Goal: Task Accomplishment & Management: Manage account settings

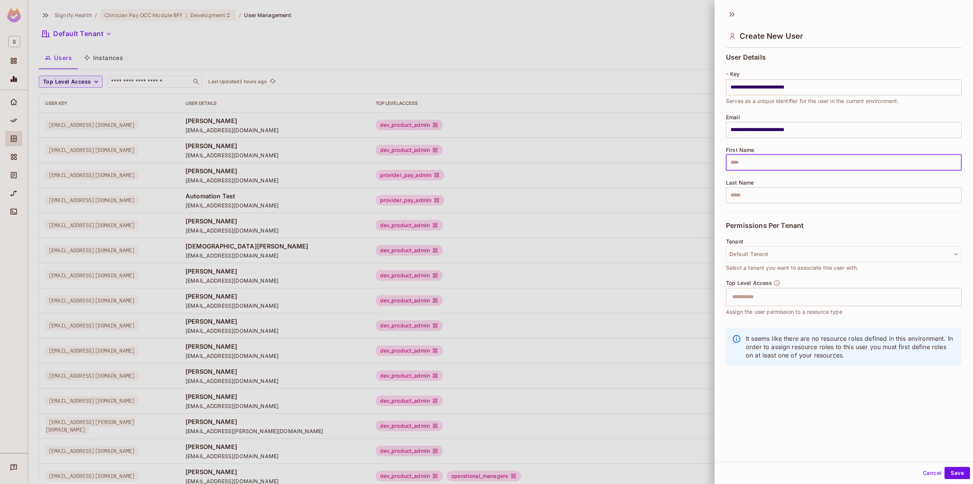
click at [273, 116] on div at bounding box center [486, 242] width 973 height 484
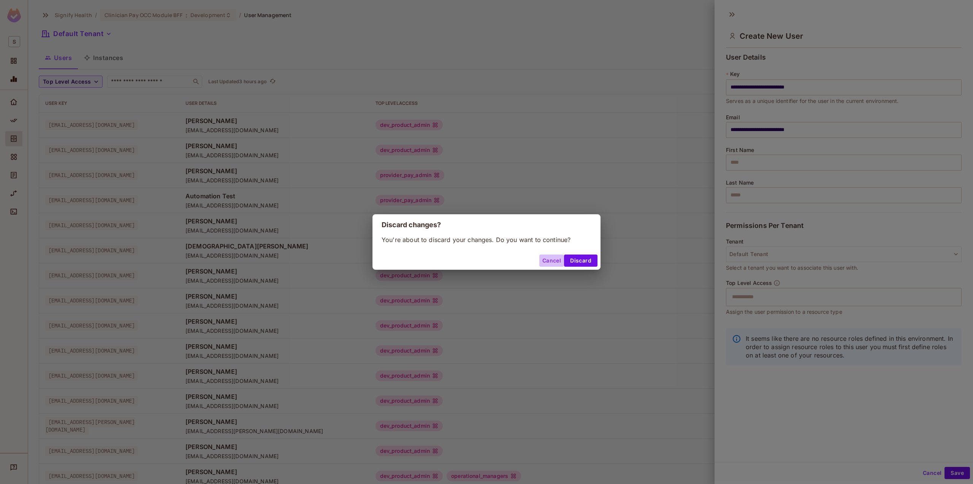
click at [551, 266] on button "Cancel" at bounding box center [551, 261] width 25 height 12
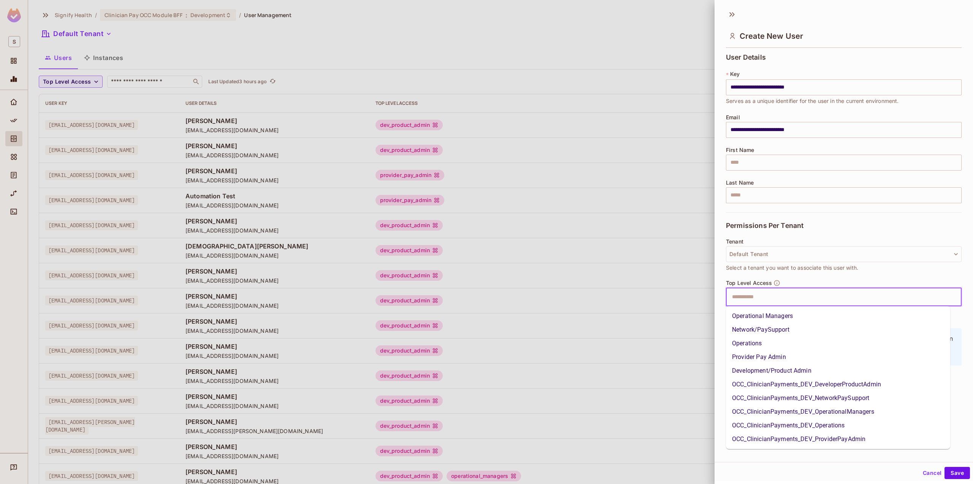
click at [780, 295] on input "text" at bounding box center [836, 297] width 219 height 15
click at [770, 366] on li "Development/Product Admin" at bounding box center [838, 371] width 224 height 14
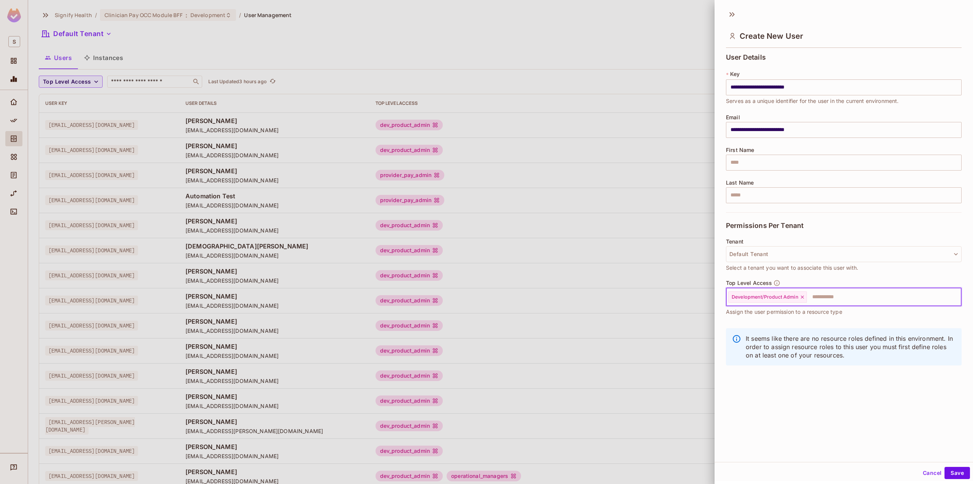
click at [833, 296] on input "text" at bounding box center [877, 297] width 139 height 15
click at [945, 473] on button "Save" at bounding box center [957, 473] width 25 height 12
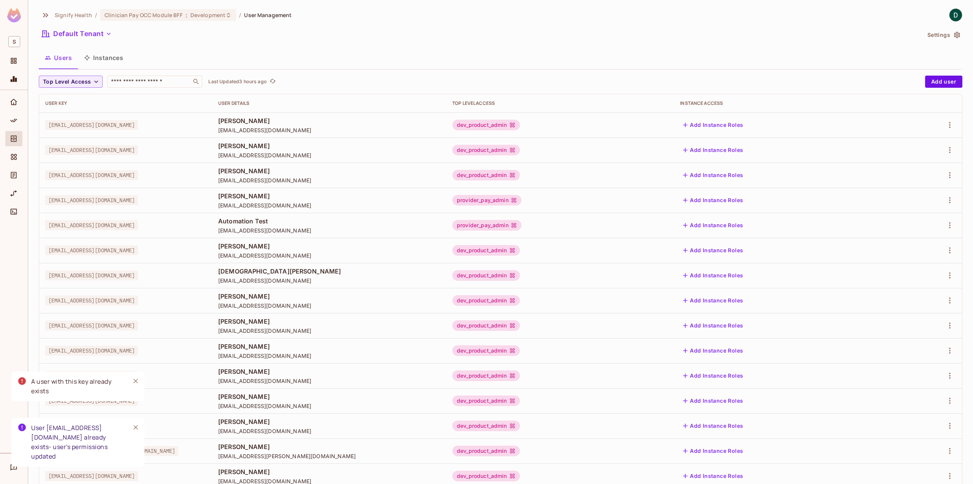
click at [206, 174] on div "[EMAIL_ADDRESS][DOMAIN_NAME]" at bounding box center [125, 175] width 161 height 8
click at [129, 82] on input "text" at bounding box center [149, 82] width 80 height 8
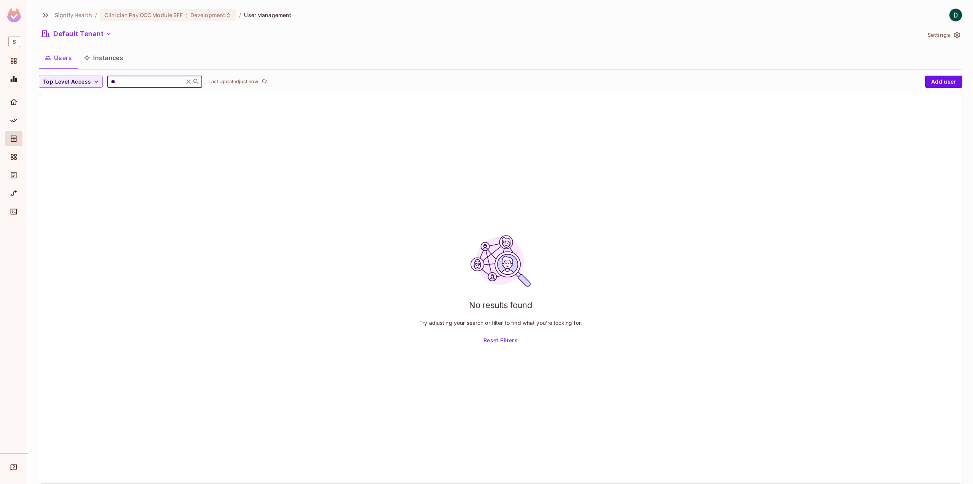
type input "*"
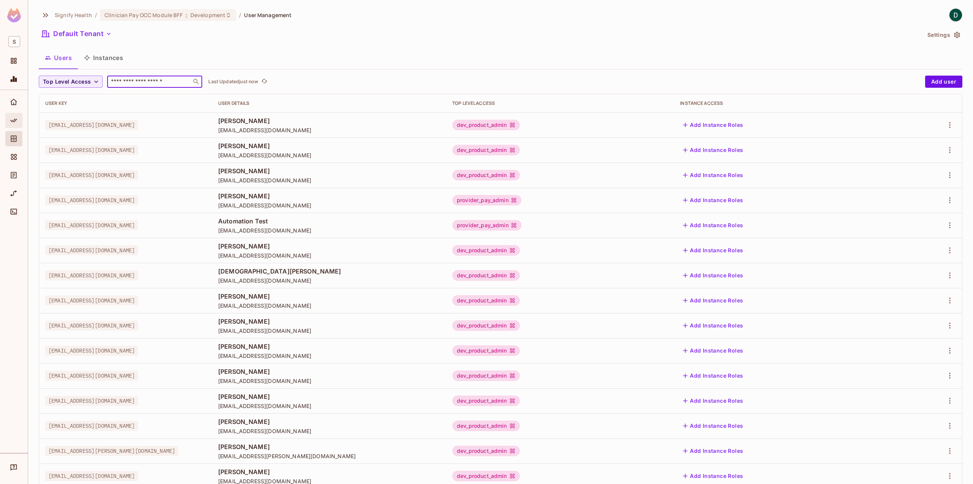
click at [21, 123] on div "Policy" at bounding box center [14, 120] width 13 height 9
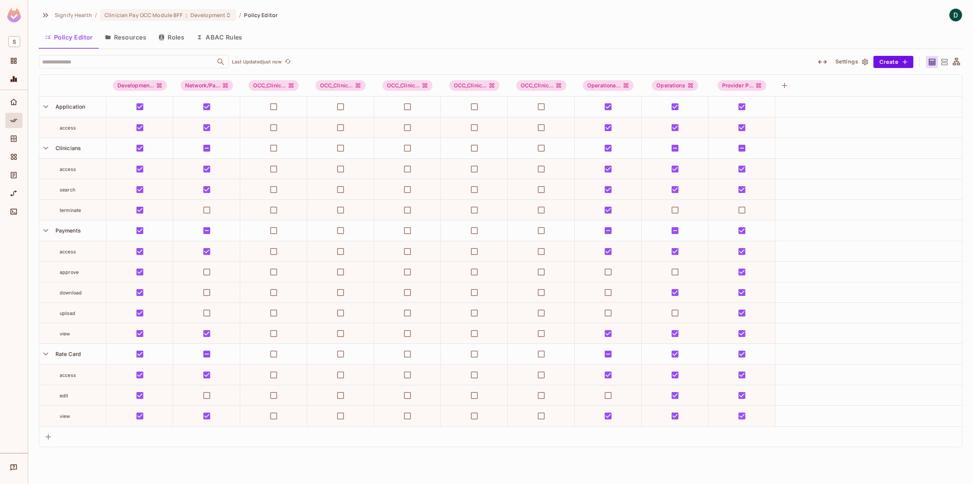
click at [131, 38] on button "Resources" at bounding box center [126, 37] width 54 height 19
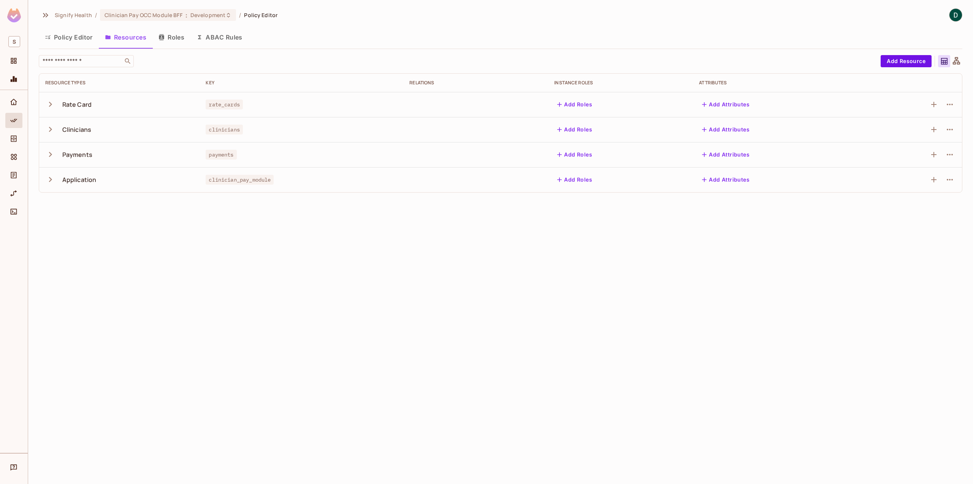
click at [176, 34] on button "Roles" at bounding box center [171, 37] width 38 height 19
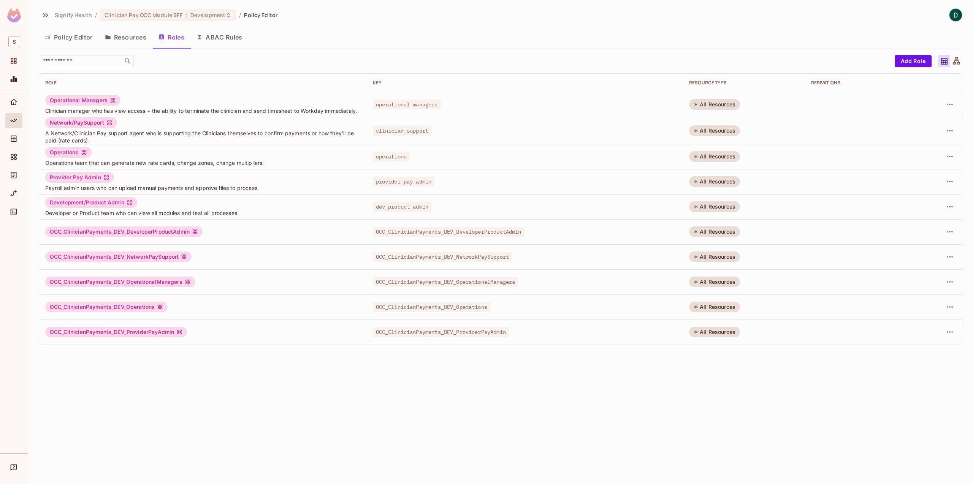
click at [941, 236] on div at bounding box center [938, 232] width 35 height 12
click at [949, 233] on icon "button" at bounding box center [950, 232] width 6 height 2
click at [949, 234] on div at bounding box center [486, 242] width 973 height 484
click at [111, 230] on div "OCC_ClinicianPayments_DEV_DeveloperProductAdmin" at bounding box center [123, 232] width 157 height 11
click at [71, 43] on button "Policy Editor" at bounding box center [69, 37] width 60 height 19
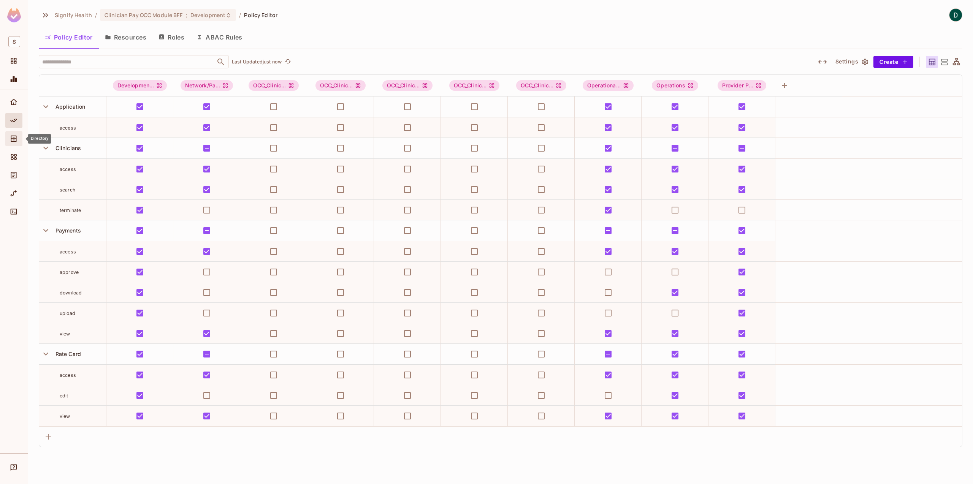
click at [15, 132] on div "Directory" at bounding box center [13, 138] width 17 height 15
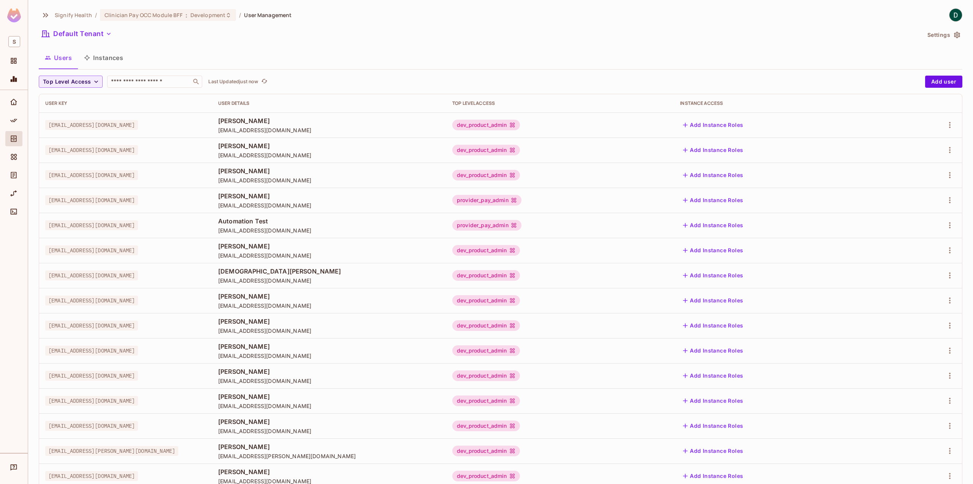
click at [93, 63] on button "Instances" at bounding box center [103, 57] width 51 height 19
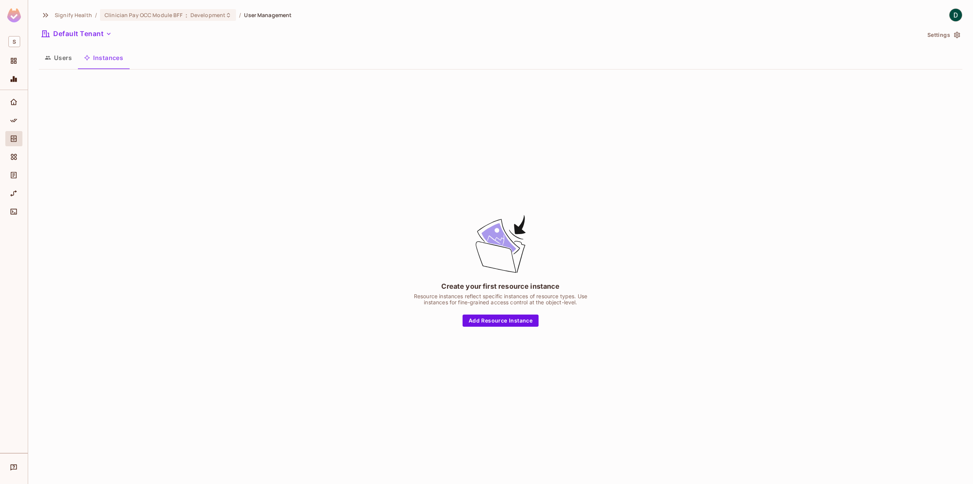
click at [57, 63] on button "Users" at bounding box center [58, 57] width 39 height 19
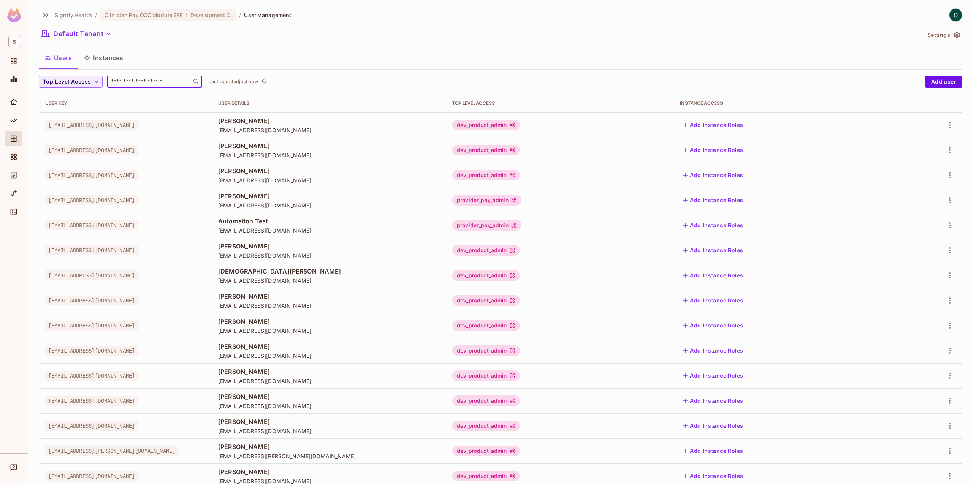
click at [134, 83] on input "text" at bounding box center [149, 82] width 80 height 8
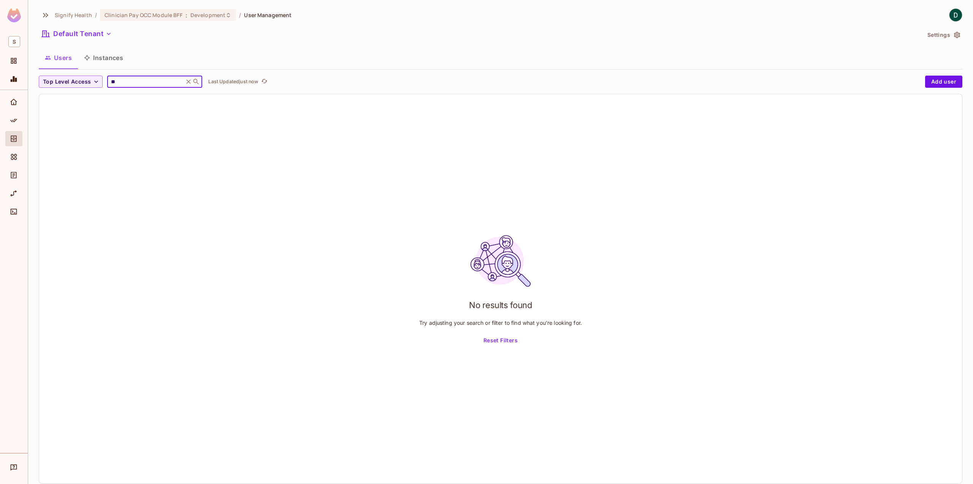
type input "*"
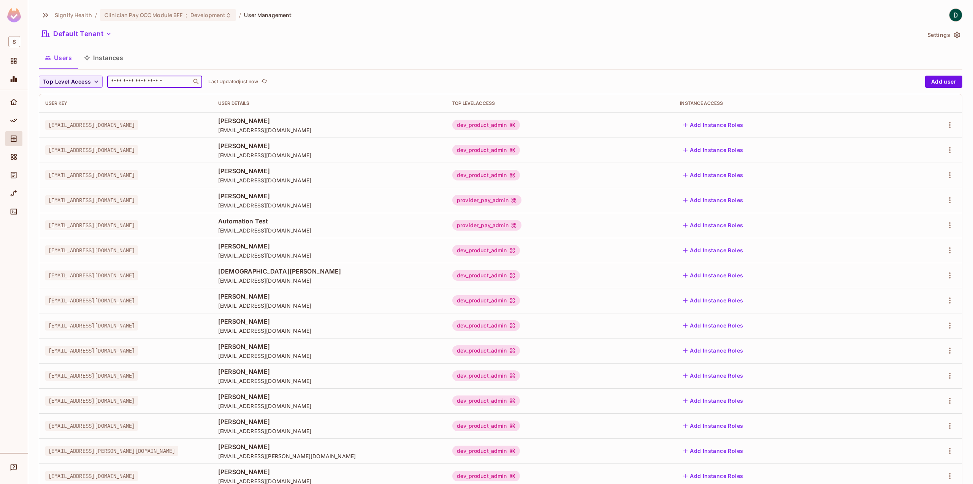
click at [206, 101] on div "User Key" at bounding box center [125, 103] width 161 height 6
click at [16, 123] on icon "Policy" at bounding box center [14, 121] width 8 height 8
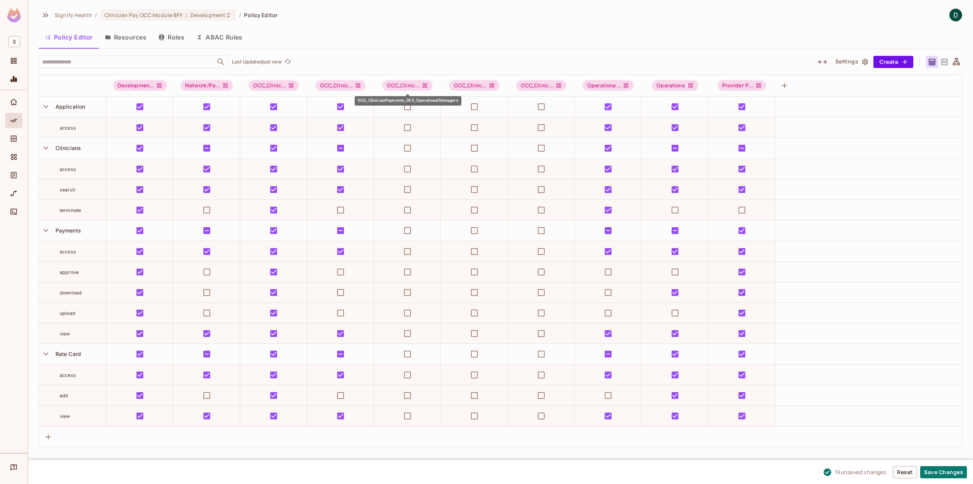
click at [411, 105] on div "OCC_ClinicianPayments_DEV_OperationalManagers" at bounding box center [408, 101] width 107 height 10
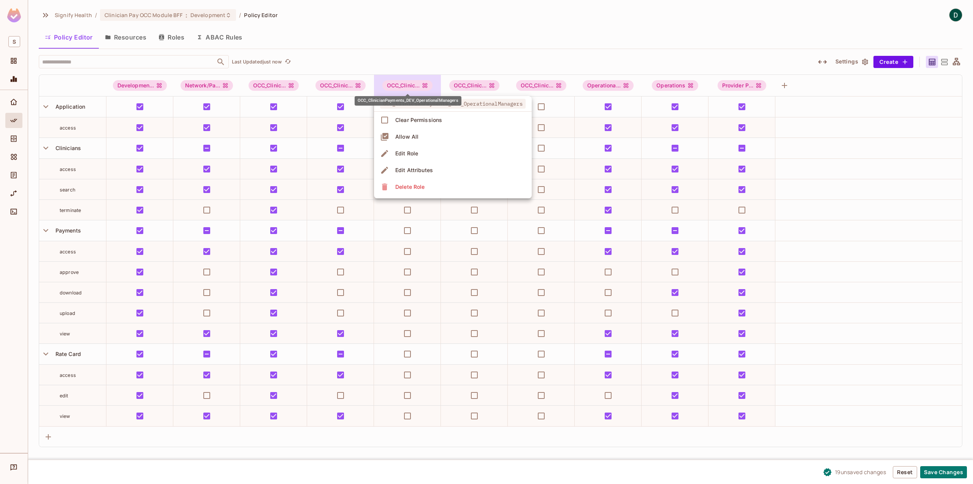
click at [410, 106] on span "OCC_ClinicianPayments_DEV_OperationalManagers" at bounding box center [453, 104] width 146 height 10
click at [406, 62] on div at bounding box center [486, 242] width 973 height 484
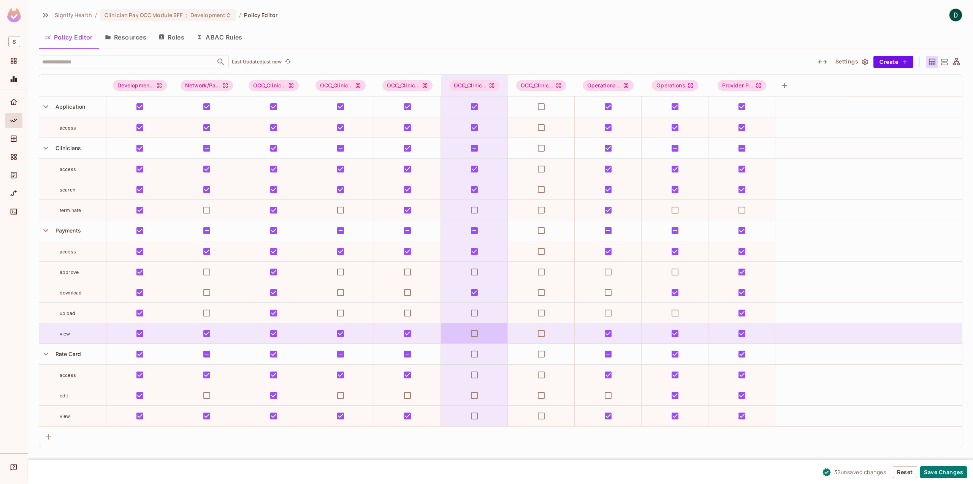
click at [483, 334] on td at bounding box center [474, 333] width 67 height 21
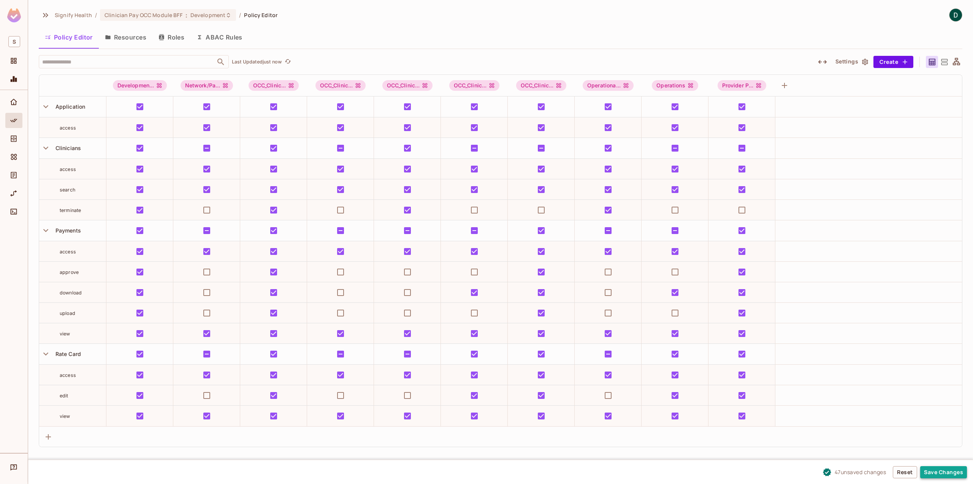
click at [946, 472] on button "Save Changes" at bounding box center [943, 472] width 47 height 12
click at [16, 139] on icon "Directory" at bounding box center [14, 139] width 6 height 6
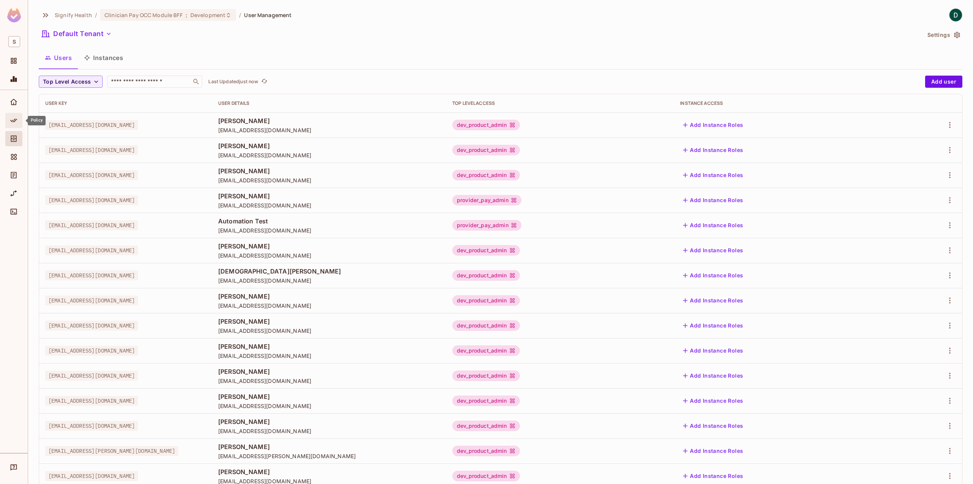
click at [14, 119] on icon "Policy" at bounding box center [14, 121] width 8 height 8
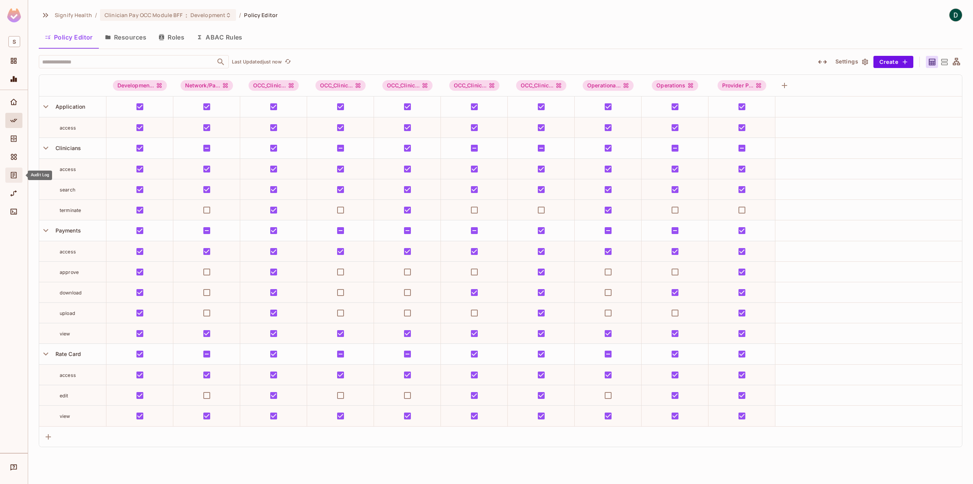
click at [17, 178] on icon "Audit Log" at bounding box center [14, 175] width 8 height 8
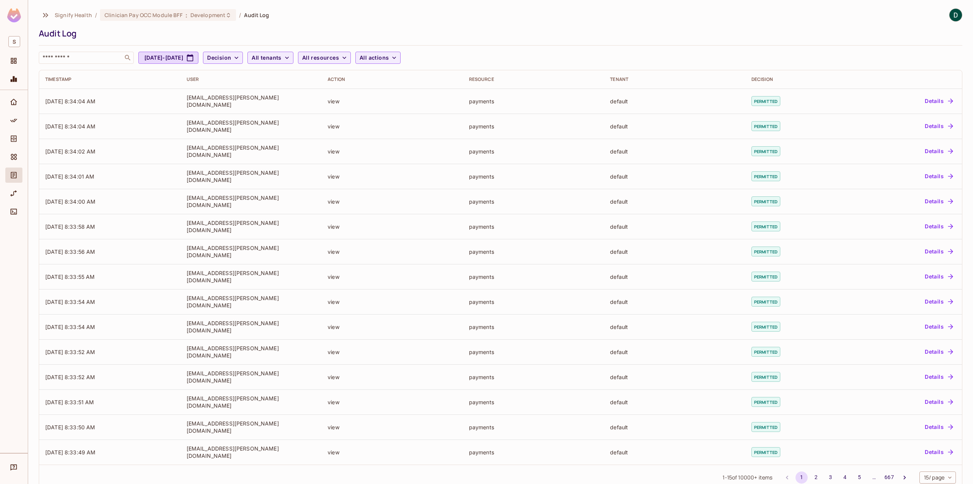
click at [23, 106] on div at bounding box center [14, 271] width 28 height 363
click at [17, 106] on span "Home" at bounding box center [13, 102] width 9 height 9
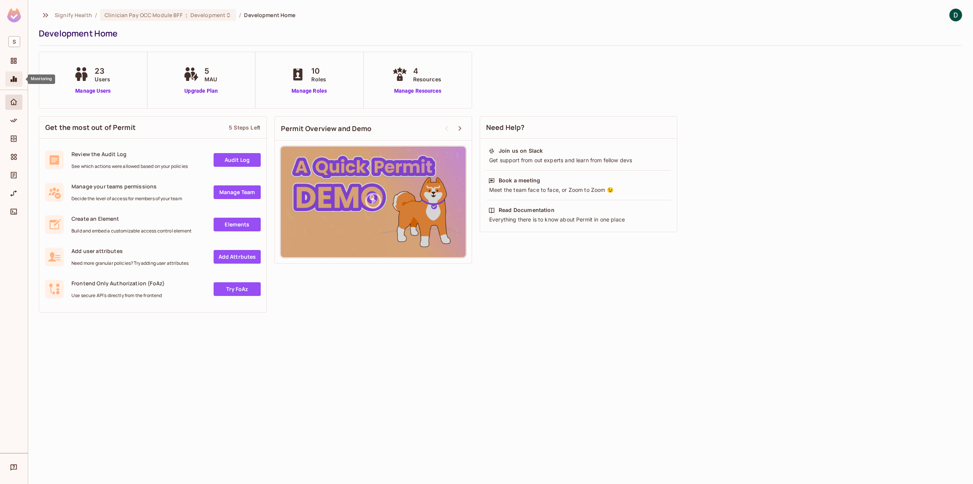
click at [13, 81] on icon "Monitoring" at bounding box center [14, 79] width 6 height 6
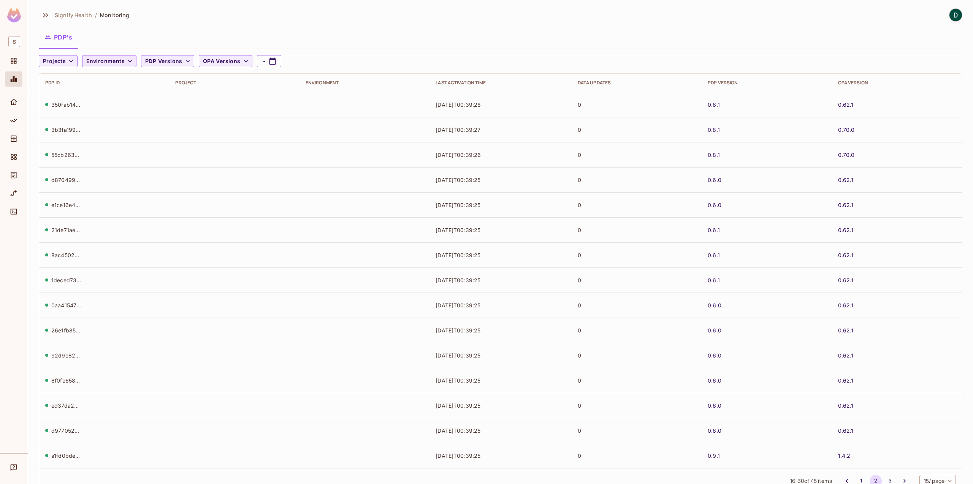
click at [121, 61] on span "Environments" at bounding box center [105, 62] width 38 height 10
click at [121, 61] on div at bounding box center [486, 242] width 973 height 484
click at [76, 60] on button "Projects" at bounding box center [58, 61] width 39 height 12
click at [77, 76] on span "Clinician Pay OCC Module BFF" at bounding box center [84, 78] width 78 height 7
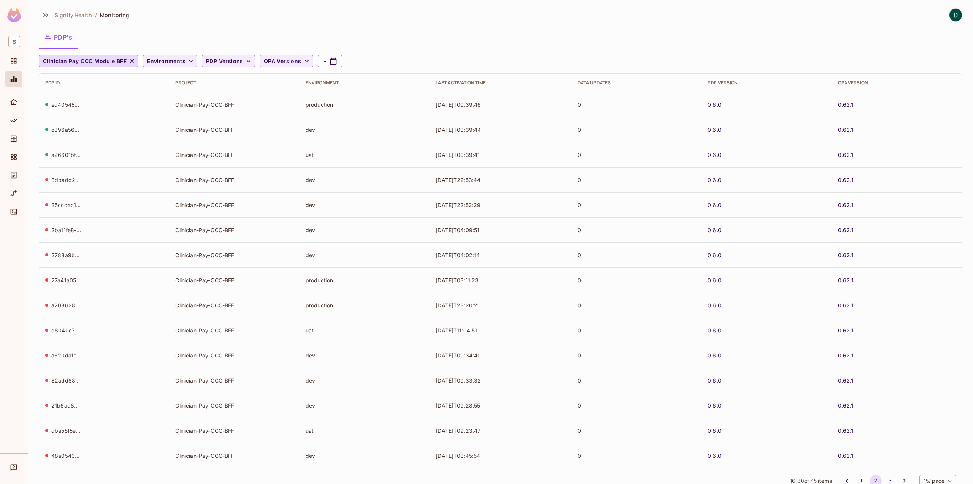
click at [70, 155] on div "a26601bf-3c18-42c3-95bf-d9d347a7a7b8" at bounding box center [66, 154] width 30 height 7
click at [225, 152] on td "Clinician-Pay-OCC-BFF" at bounding box center [234, 154] width 130 height 25
click at [201, 161] on td "Clinician-Pay-OCC-BFF" at bounding box center [234, 154] width 130 height 25
drag, startPoint x: 320, startPoint y: 160, endPoint x: 326, endPoint y: 163, distance: 7.1
click at [322, 161] on td "uat" at bounding box center [365, 154] width 130 height 25
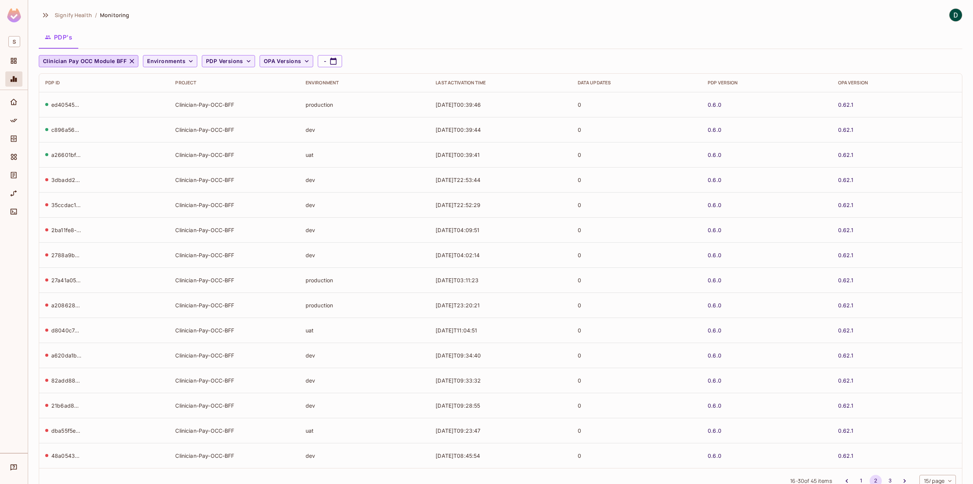
click at [540, 156] on td "2025-09-13T00:39:41" at bounding box center [500, 154] width 142 height 25
drag, startPoint x: 583, startPoint y: 158, endPoint x: 579, endPoint y: 159, distance: 4.2
click at [579, 159] on td "0" at bounding box center [637, 154] width 130 height 25
click at [572, 157] on td "0" at bounding box center [637, 154] width 130 height 25
click at [858, 479] on button "1" at bounding box center [861, 481] width 12 height 12
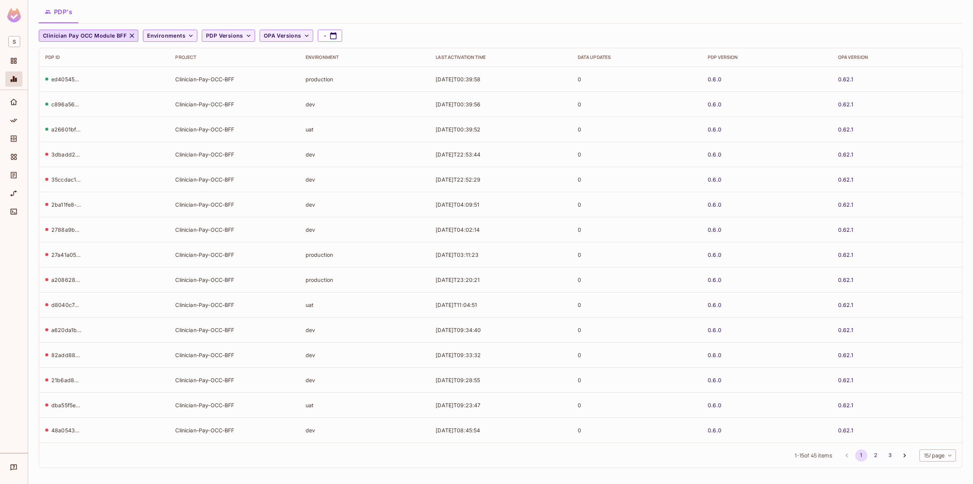
scroll to position [26, 0]
click at [870, 454] on button "2" at bounding box center [876, 455] width 12 height 12
click at [884, 453] on button "3" at bounding box center [890, 455] width 12 height 12
click at [855, 455] on button "1" at bounding box center [861, 455] width 12 height 12
click at [9, 101] on span "Home" at bounding box center [13, 102] width 9 height 9
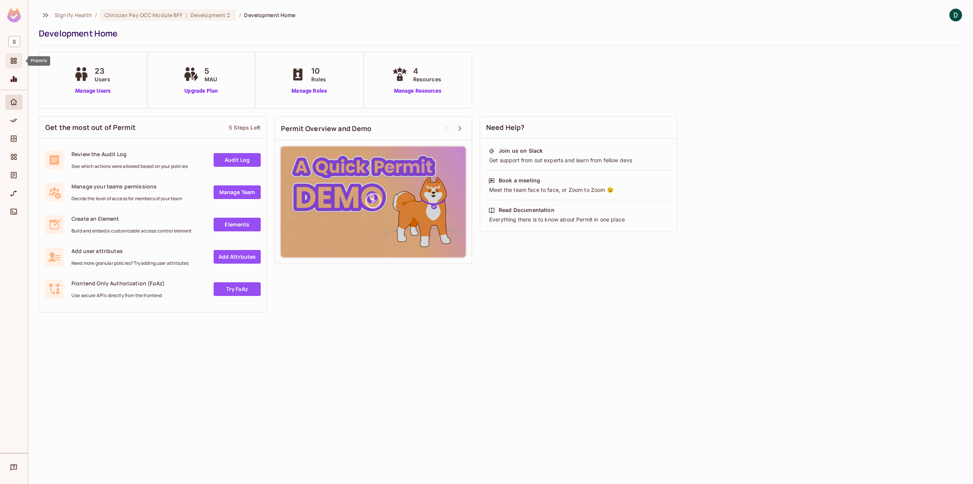
click at [10, 65] on span "Projects" at bounding box center [13, 60] width 9 height 9
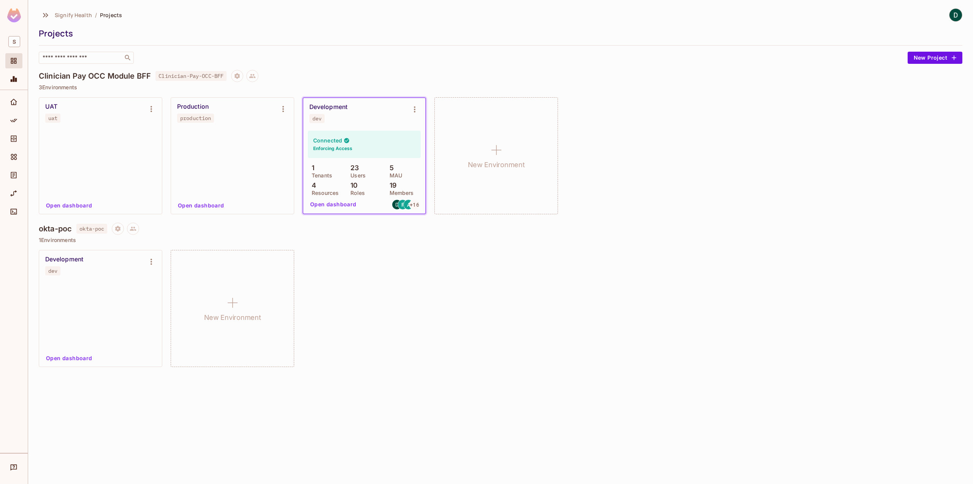
click at [318, 255] on div "Development dev Open dashboard New Environment" at bounding box center [501, 308] width 924 height 117
click at [52, 107] on div "UAT" at bounding box center [51, 107] width 12 height 8
click at [56, 106] on div "UAT" at bounding box center [51, 107] width 12 height 8
click at [51, 117] on div "uat" at bounding box center [52, 118] width 9 height 6
click at [153, 112] on icon "Environment settings" at bounding box center [151, 109] width 9 height 9
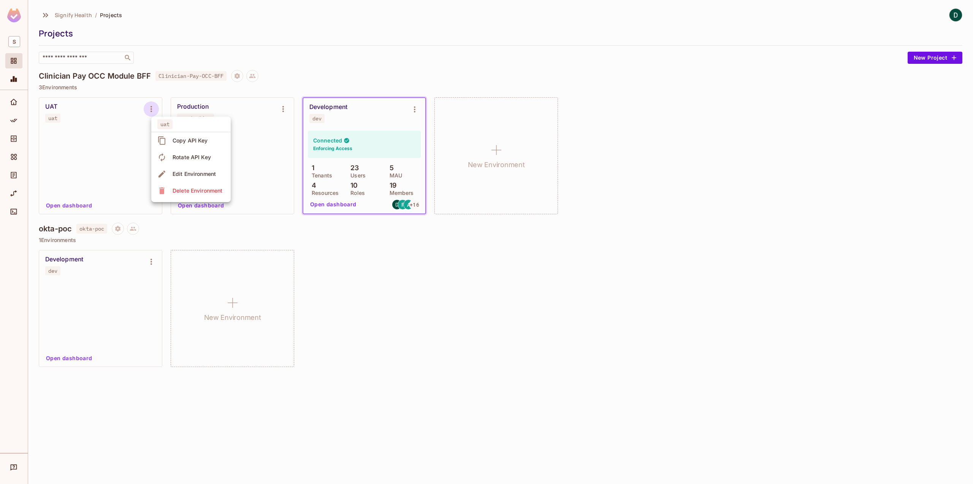
click at [142, 118] on div at bounding box center [486, 242] width 973 height 484
click at [330, 108] on div "Development" at bounding box center [328, 107] width 38 height 8
click at [16, 99] on icon "Home" at bounding box center [14, 102] width 8 height 8
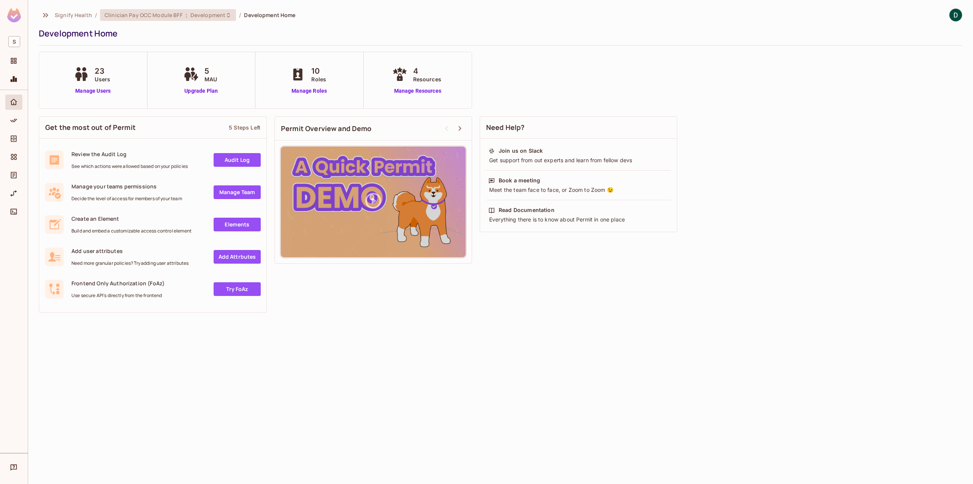
click at [118, 16] on span "Clinician Pay OCC Module BFF" at bounding box center [144, 14] width 78 height 7
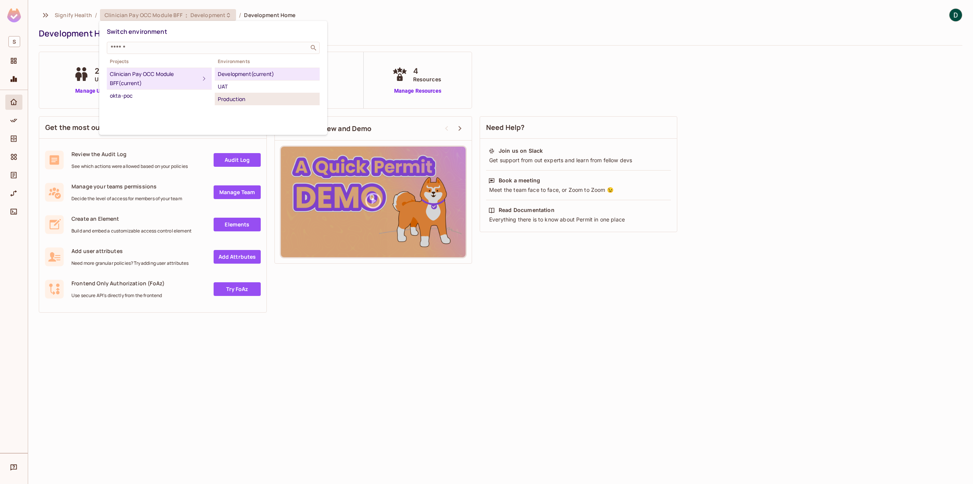
click at [231, 93] on li "Production" at bounding box center [267, 99] width 105 height 12
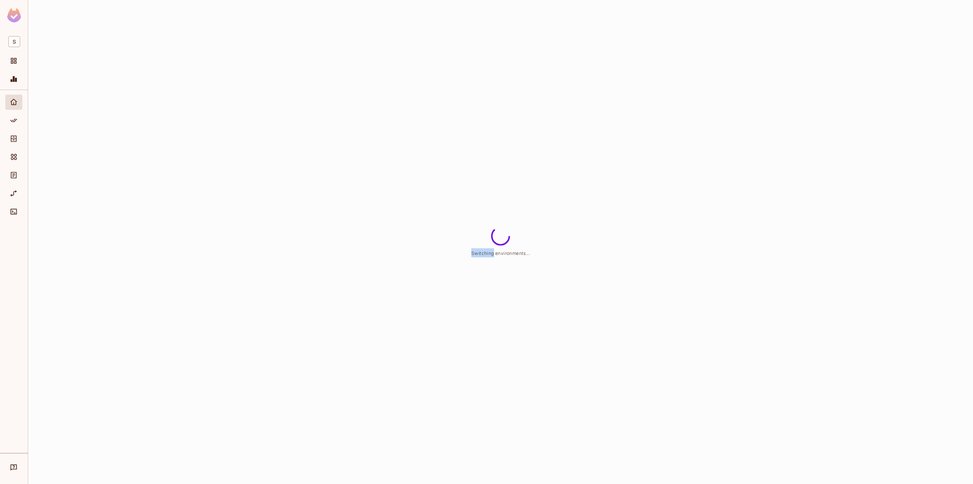
click at [231, 93] on div "Switching environments..." at bounding box center [500, 242] width 945 height 484
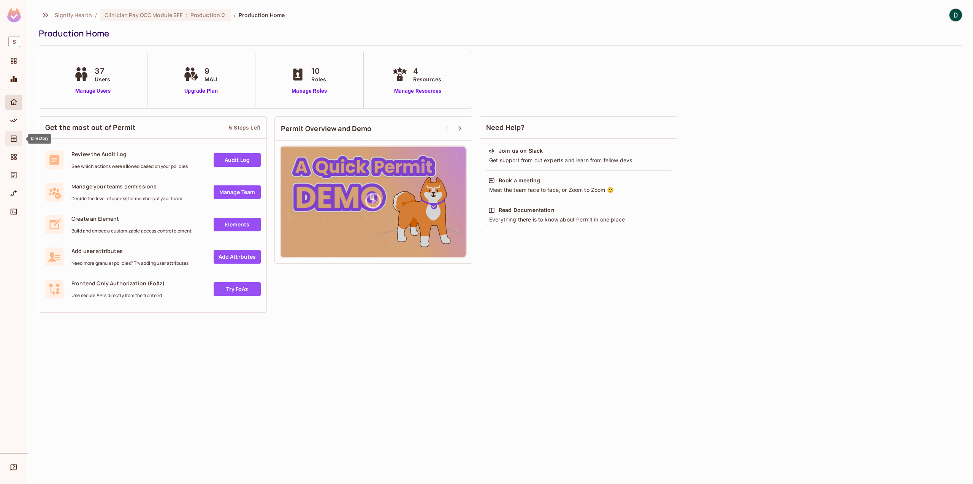
click at [10, 138] on icon "Directory" at bounding box center [14, 139] width 8 height 8
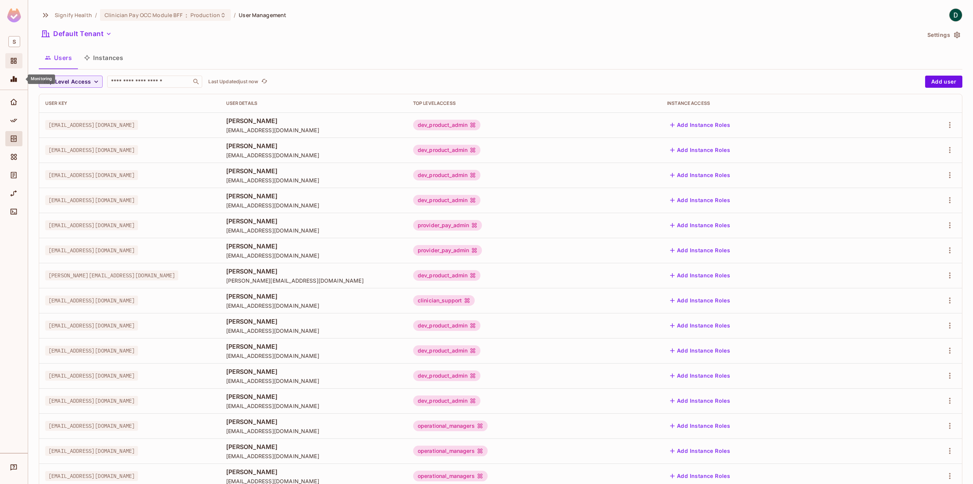
click at [17, 64] on span "Projects" at bounding box center [13, 60] width 9 height 9
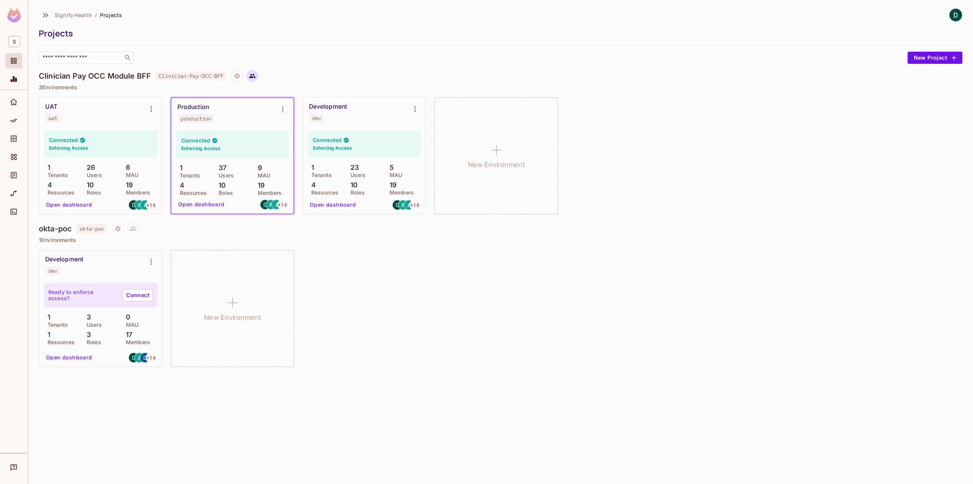
click at [256, 73] on icon at bounding box center [252, 76] width 7 height 7
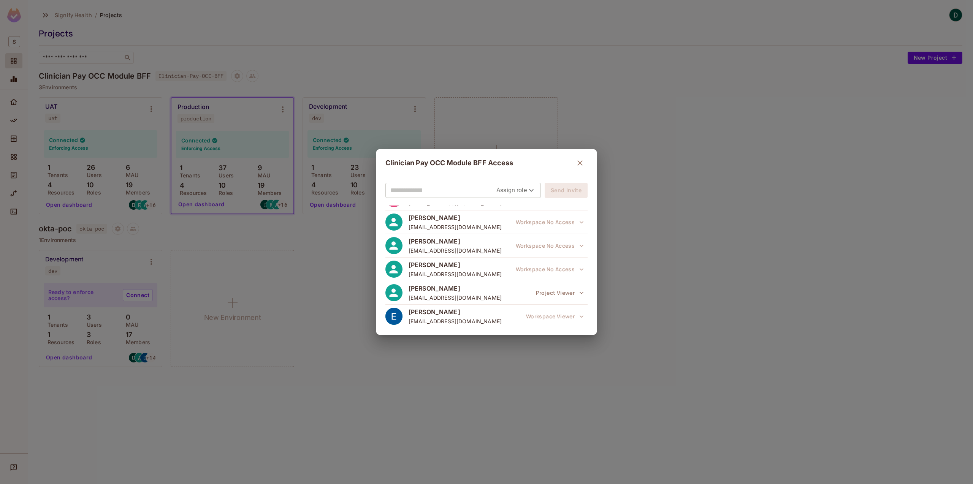
scroll to position [341, 0]
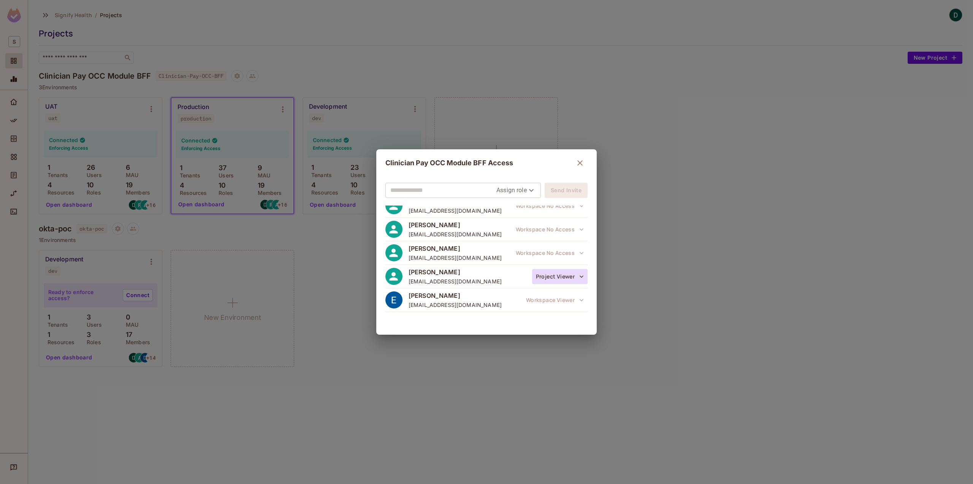
click at [578, 277] on icon "button" at bounding box center [582, 277] width 8 height 8
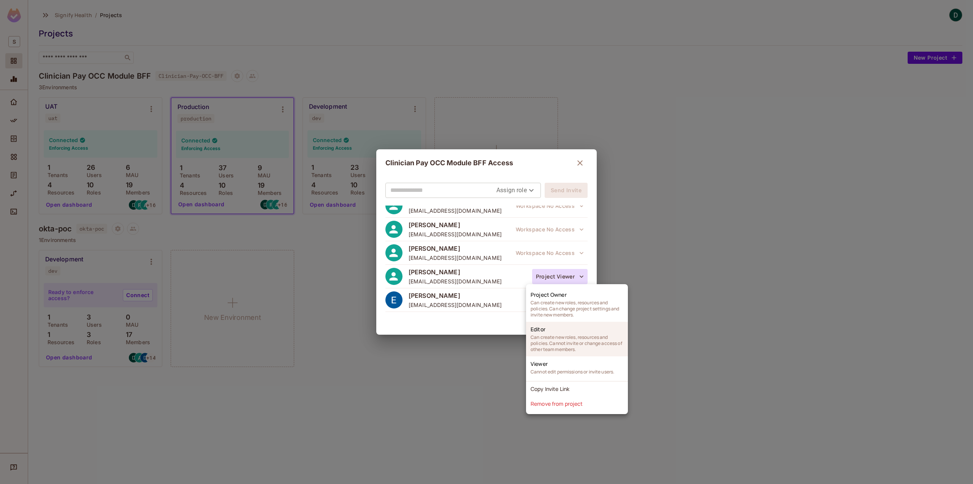
click at [561, 352] on span "Can create new roles, resources and policies. Cannot invite or change access of…" at bounding box center [577, 343] width 93 height 18
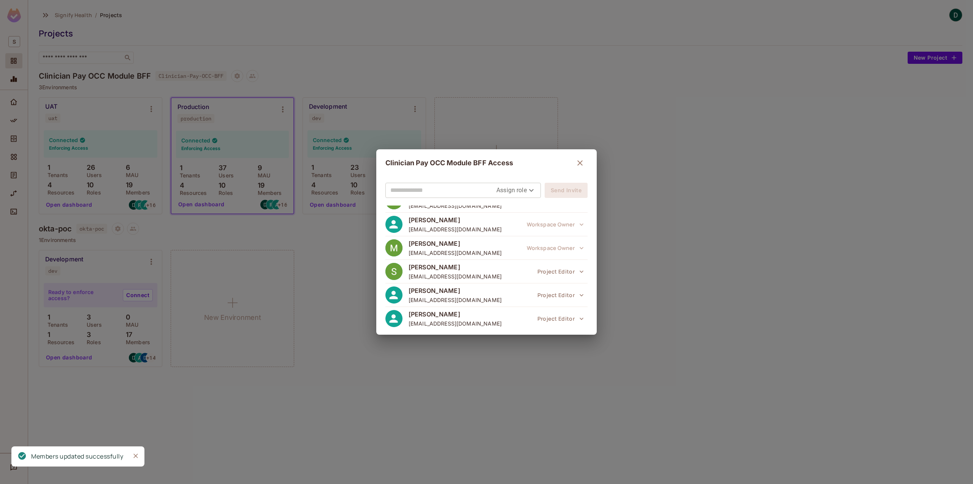
scroll to position [0, 0]
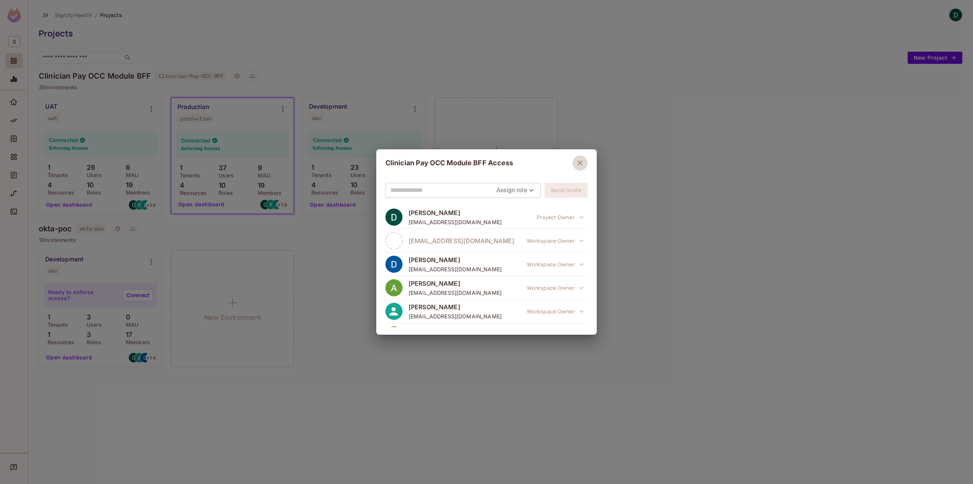
click at [584, 159] on icon "button" at bounding box center [579, 162] width 9 height 9
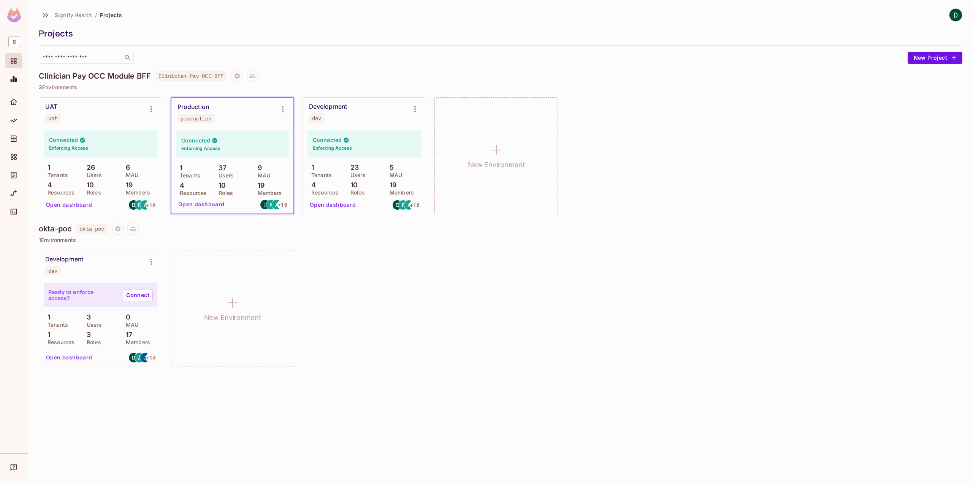
click at [70, 205] on button "Open dashboard" at bounding box center [69, 205] width 52 height 12
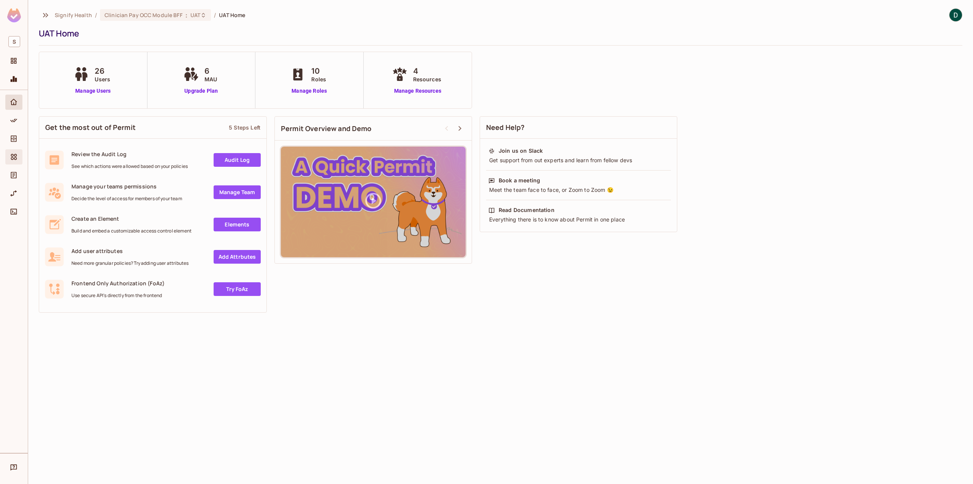
click at [18, 154] on div "Elements" at bounding box center [14, 156] width 13 height 9
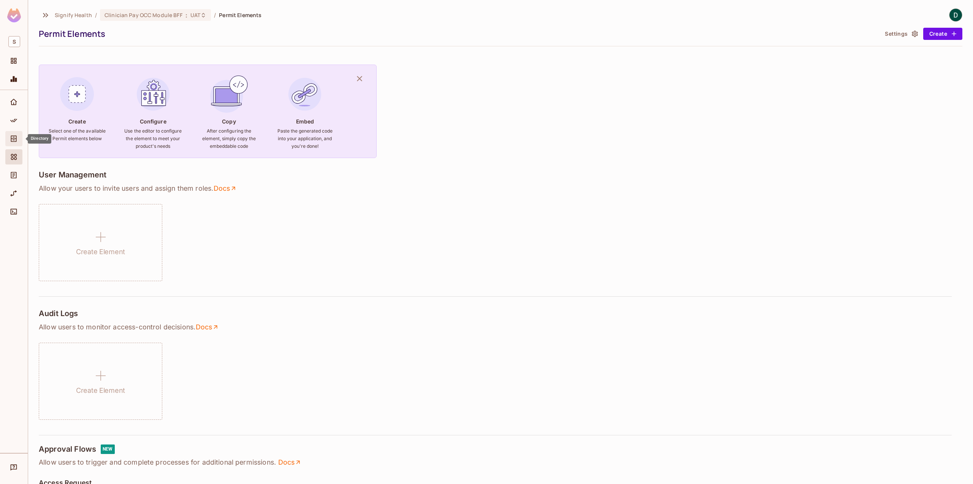
click at [16, 140] on icon "Directory" at bounding box center [14, 139] width 6 height 6
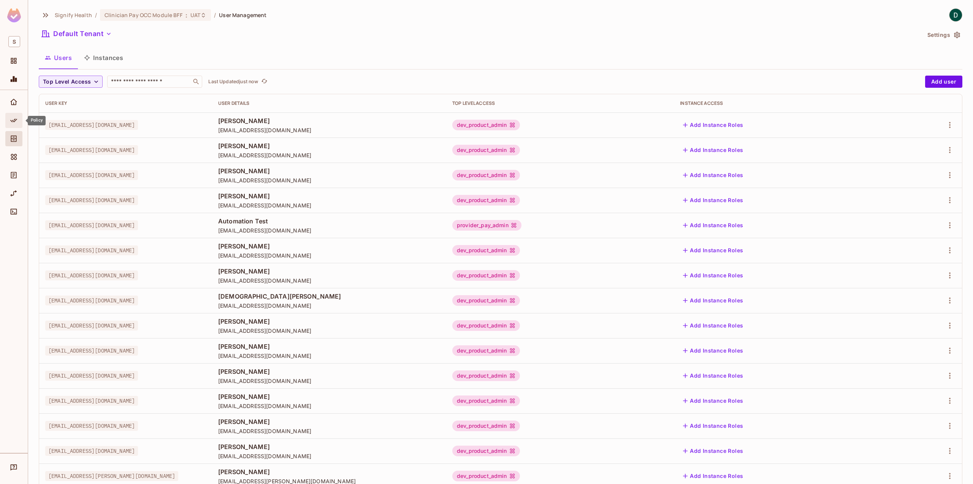
click at [21, 124] on div "Policy" at bounding box center [14, 120] width 13 height 9
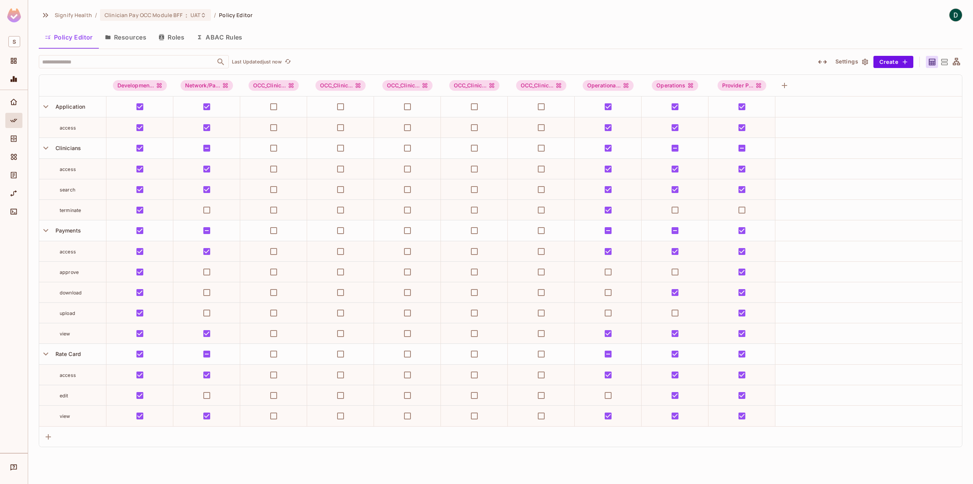
click at [105, 45] on button "Resources" at bounding box center [126, 37] width 54 height 19
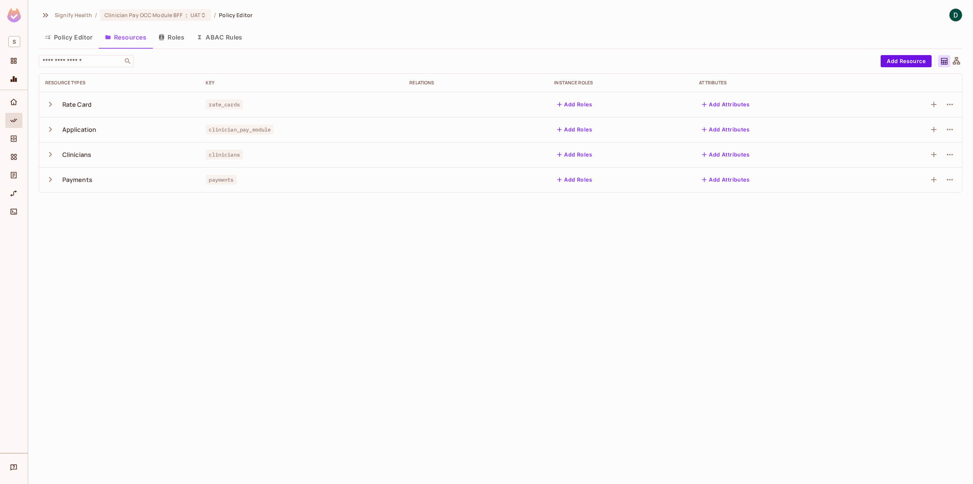
click at [78, 44] on button "Policy Editor" at bounding box center [69, 37] width 60 height 19
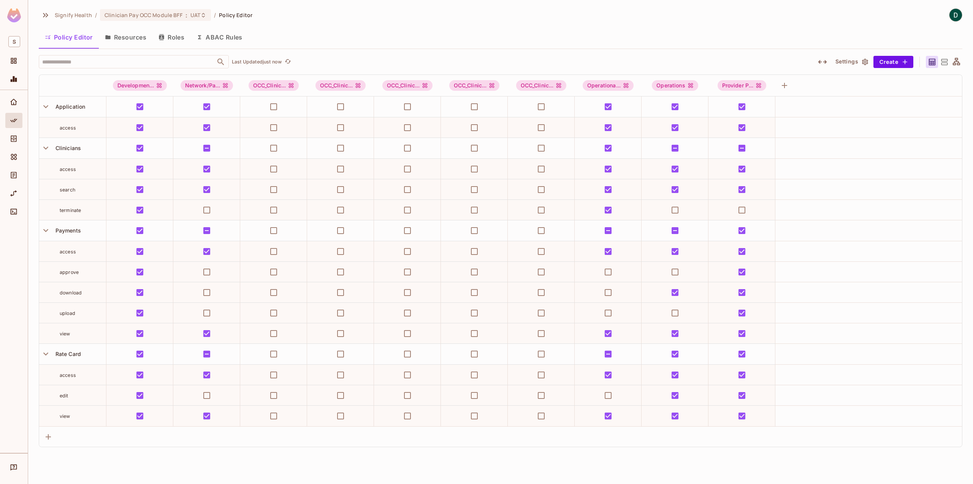
click at [120, 38] on button "Resources" at bounding box center [126, 37] width 54 height 19
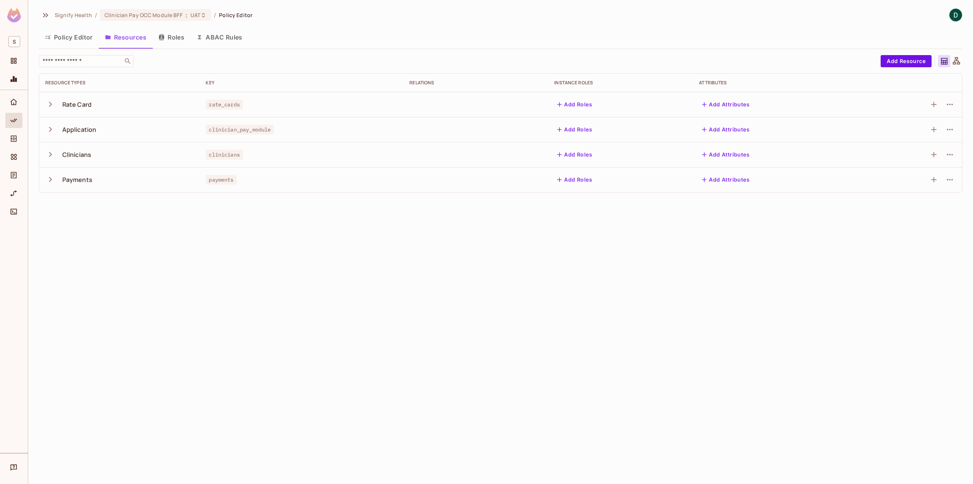
click at [163, 42] on button "Roles" at bounding box center [171, 37] width 38 height 19
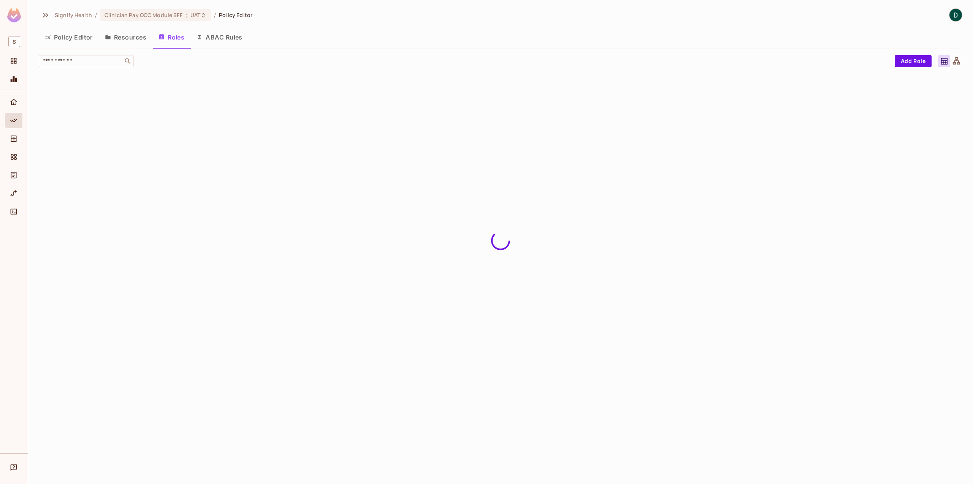
click at [75, 41] on button "Policy Editor" at bounding box center [69, 37] width 60 height 19
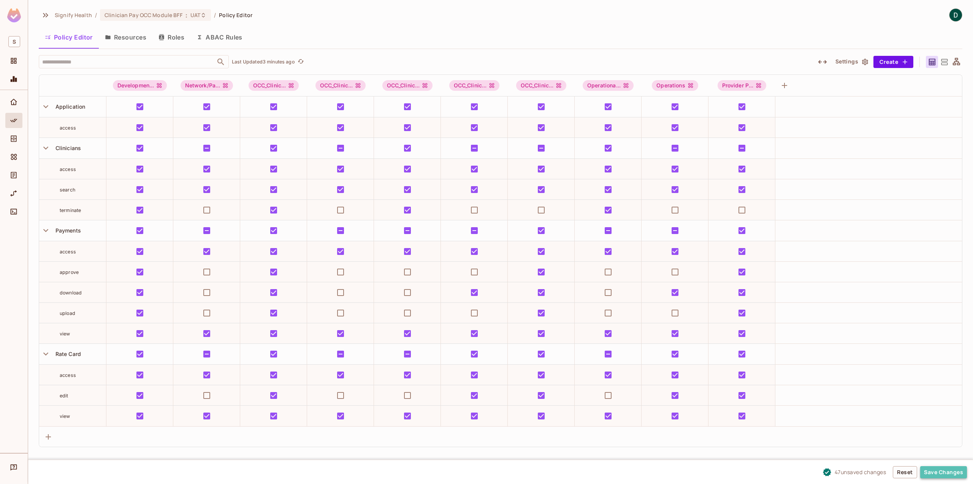
click at [941, 470] on button "Save Changes" at bounding box center [943, 472] width 47 height 12
click at [177, 13] on span "Clinician Pay OCC Module BFF" at bounding box center [144, 14] width 78 height 7
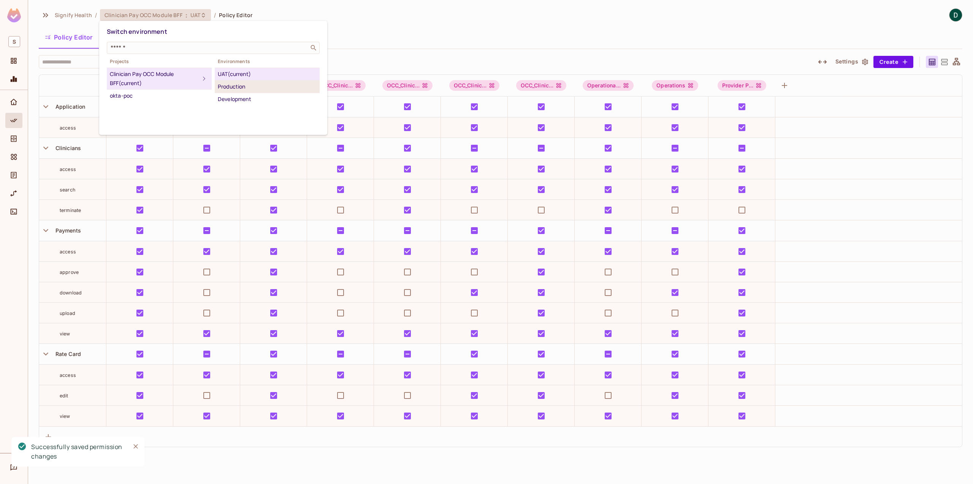
click at [225, 83] on div "Production" at bounding box center [267, 86] width 99 height 9
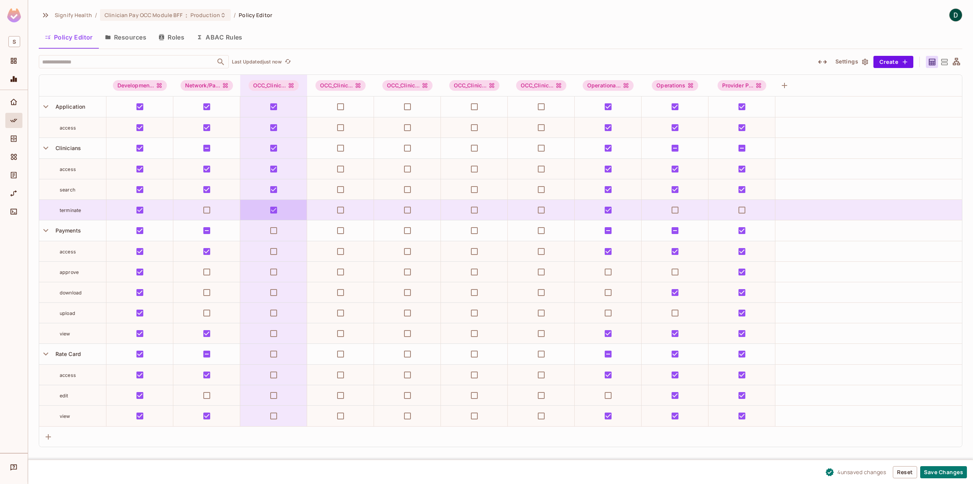
click at [275, 220] on tbody "Application access Clinicians access search terminate Payments access approve d…" at bounding box center [500, 262] width 923 height 330
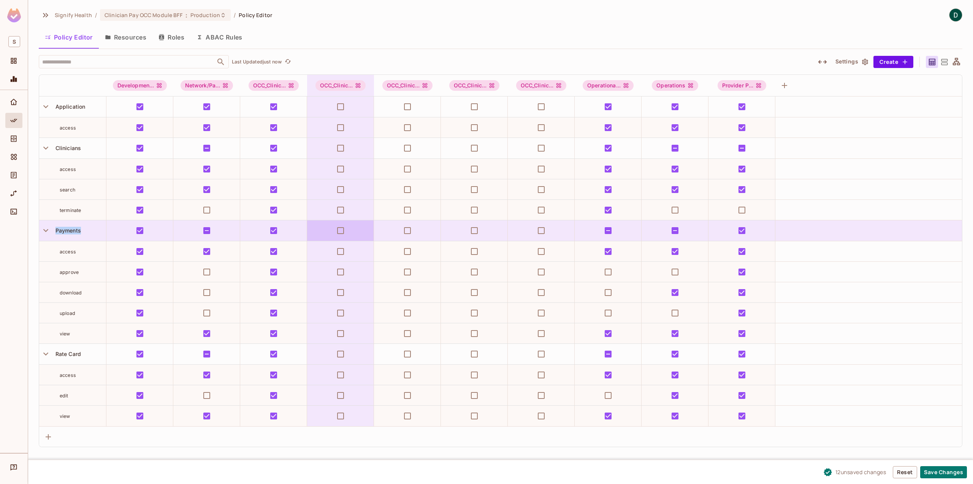
click at [310, 223] on td at bounding box center [340, 230] width 67 height 21
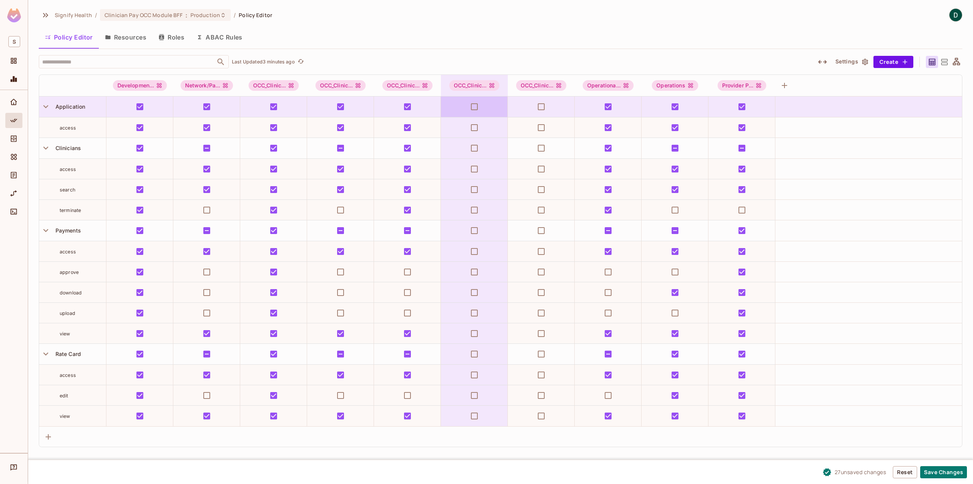
click at [482, 109] on td at bounding box center [474, 107] width 67 height 21
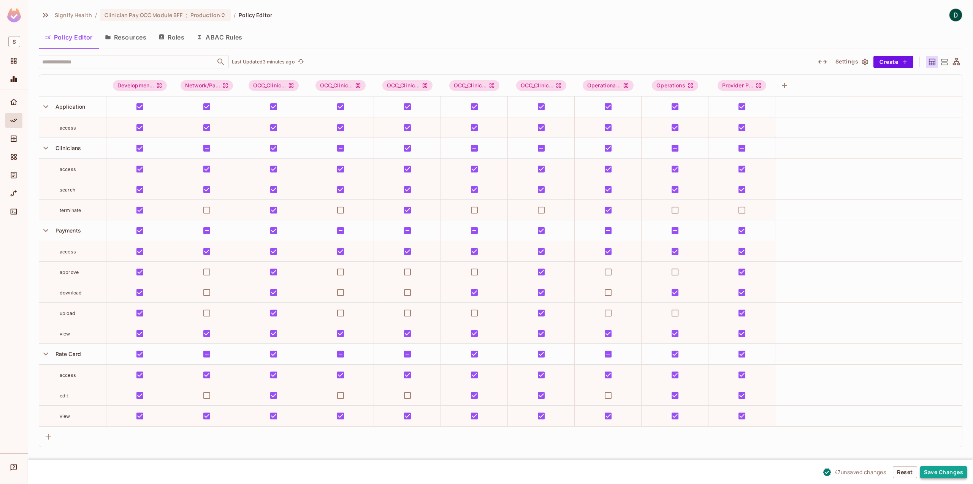
click at [943, 468] on button "Save Changes" at bounding box center [943, 472] width 47 height 12
click at [9, 109] on div "Home" at bounding box center [13, 102] width 17 height 15
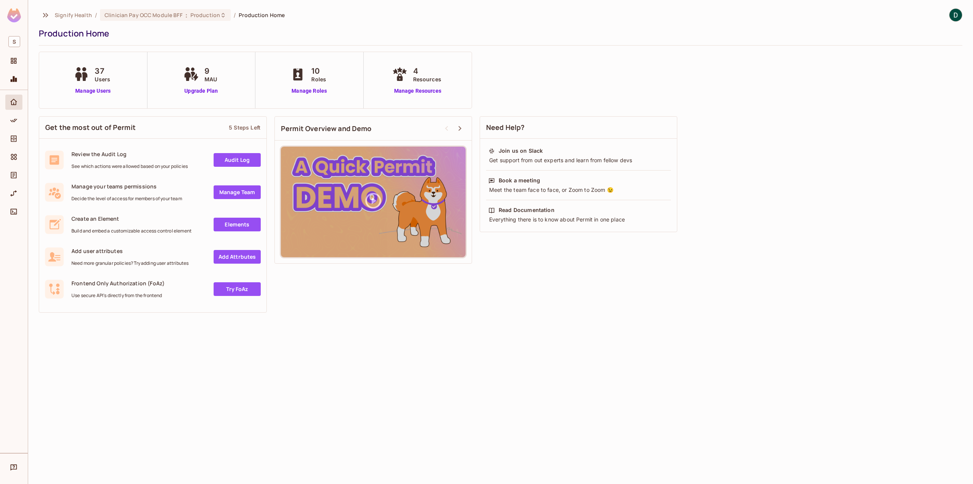
click at [683, 358] on div "Signify Health / Clinician Pay OCC Module BFF : Production / Production Home Pr…" at bounding box center [500, 242] width 945 height 484
click at [168, 24] on div "Signify Health / Clinician Pay OCC Module BFF : Production / Production Home Pr…" at bounding box center [501, 26] width 924 height 37
click at [165, 19] on div "Clinician Pay OCC Module BFF : Production" at bounding box center [165, 15] width 131 height 12
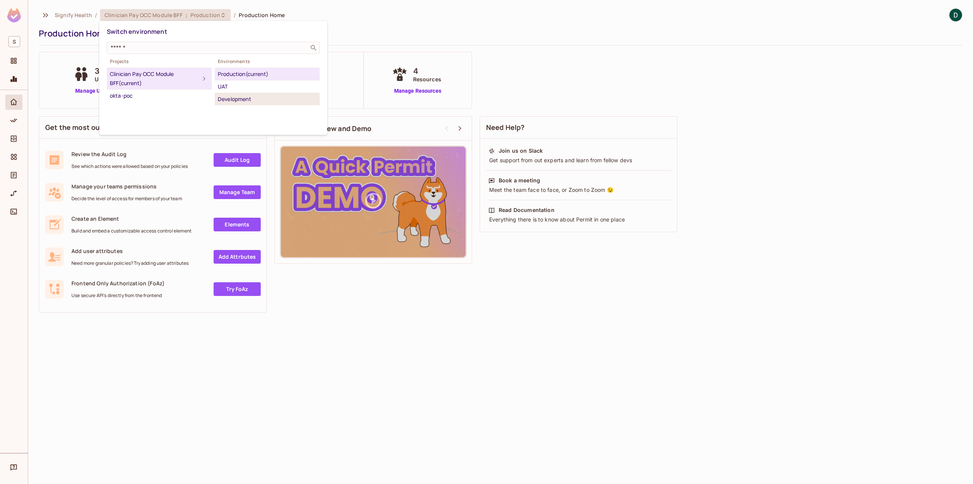
click at [222, 98] on div "Development" at bounding box center [267, 99] width 99 height 9
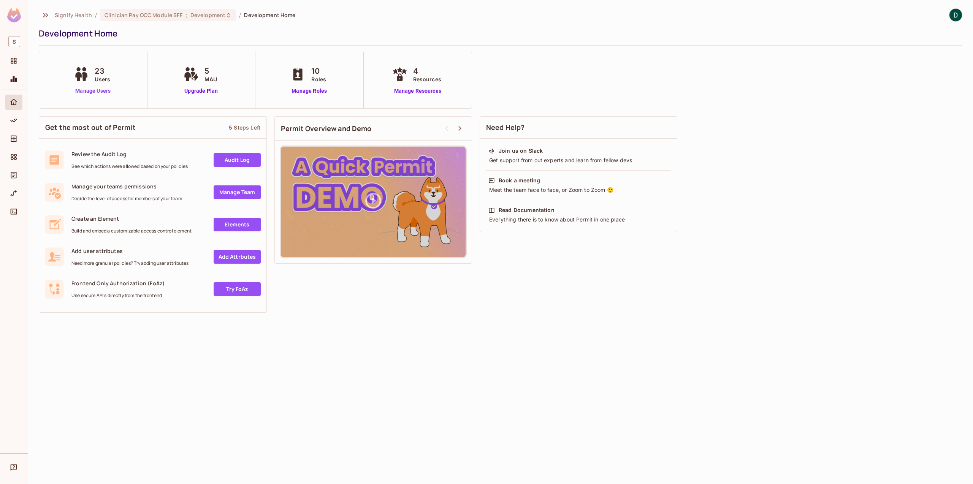
click at [81, 92] on link "Manage Users" at bounding box center [93, 91] width 42 height 8
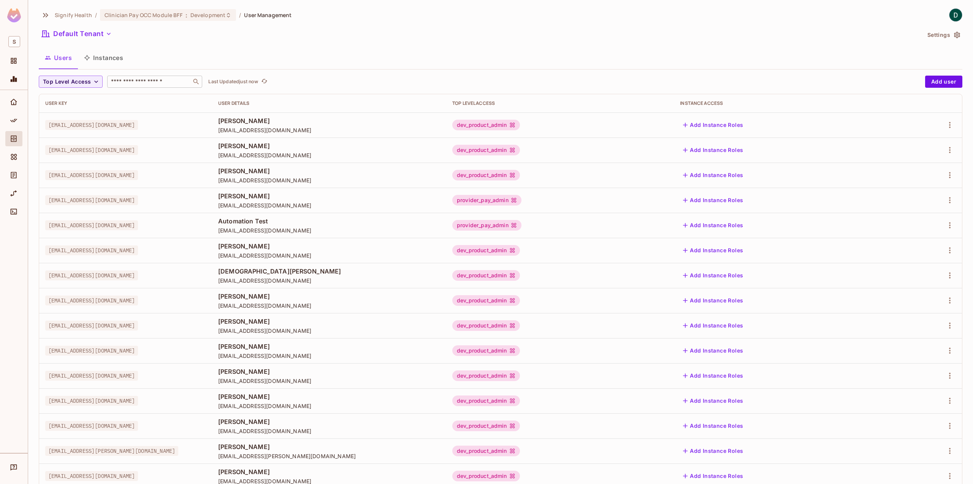
click at [164, 86] on div "​" at bounding box center [154, 82] width 95 height 12
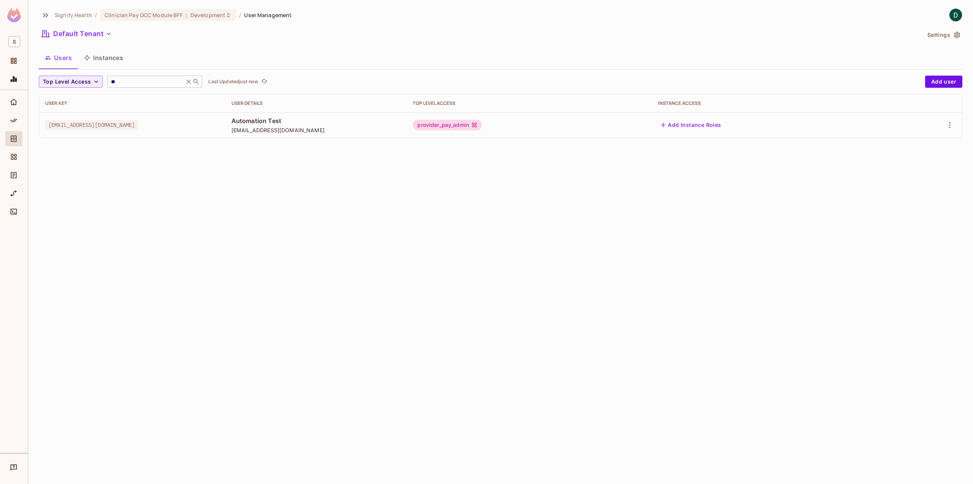
click at [164, 86] on div "** ​" at bounding box center [154, 82] width 95 height 12
type input "*"
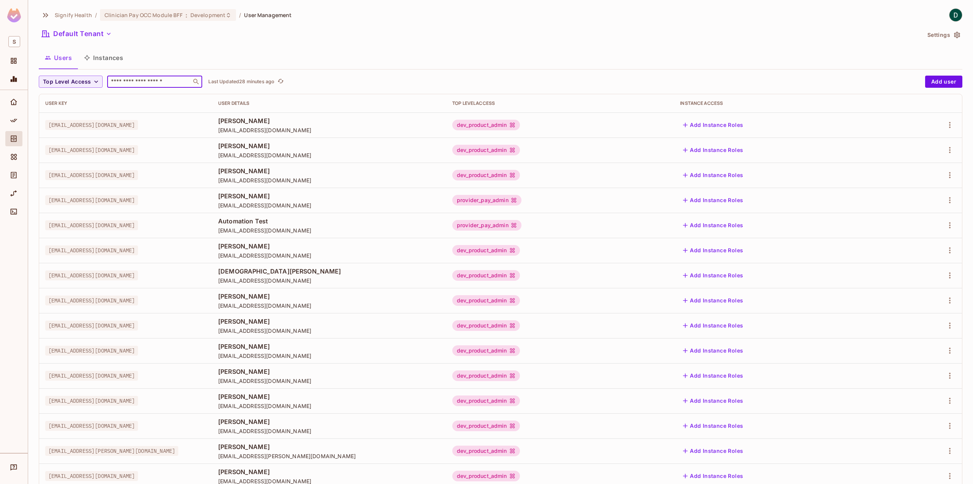
click at [162, 86] on div "​" at bounding box center [154, 82] width 95 height 12
click at [148, 78] on input "text" at bounding box center [149, 82] width 80 height 8
type input "**"
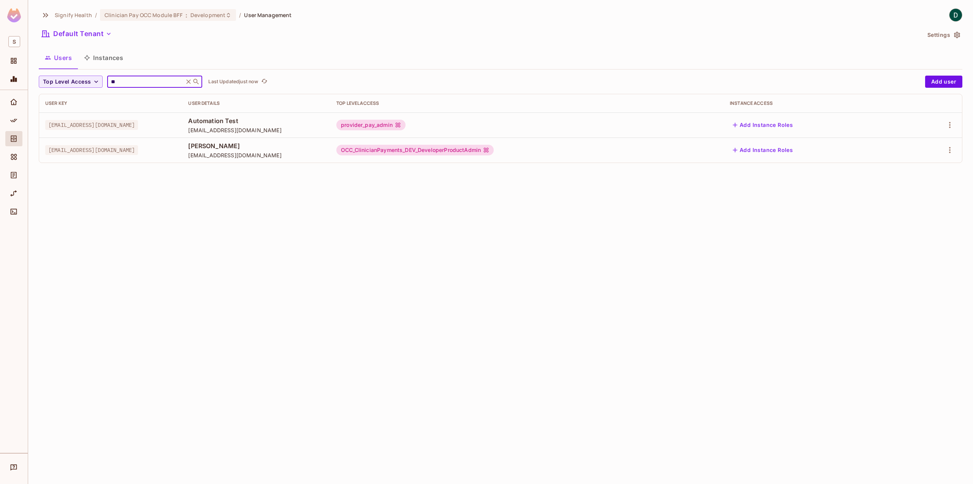
click at [148, 78] on input "**" at bounding box center [145, 82] width 72 height 8
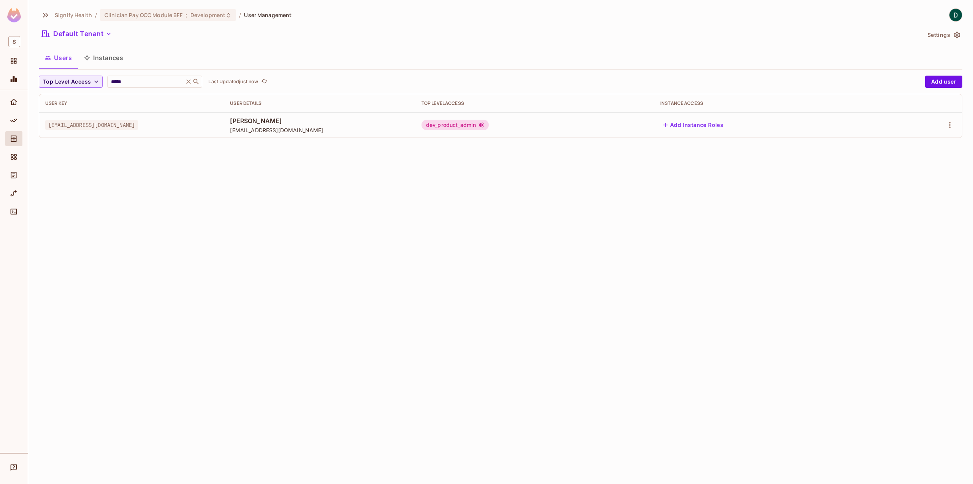
click at [315, 334] on div "Signify Health / Clinician Pay OCC Module BFF : Development / User Management D…" at bounding box center [500, 242] width 945 height 484
click at [135, 115] on td "[EMAIL_ADDRESS][DOMAIN_NAME]" at bounding box center [131, 125] width 185 height 25
click at [114, 126] on span "[EMAIL_ADDRESS][DOMAIN_NAME]" at bounding box center [91, 125] width 93 height 10
click at [196, 124] on div "dgillespie@signifyhealth.com" at bounding box center [131, 125] width 173 height 8
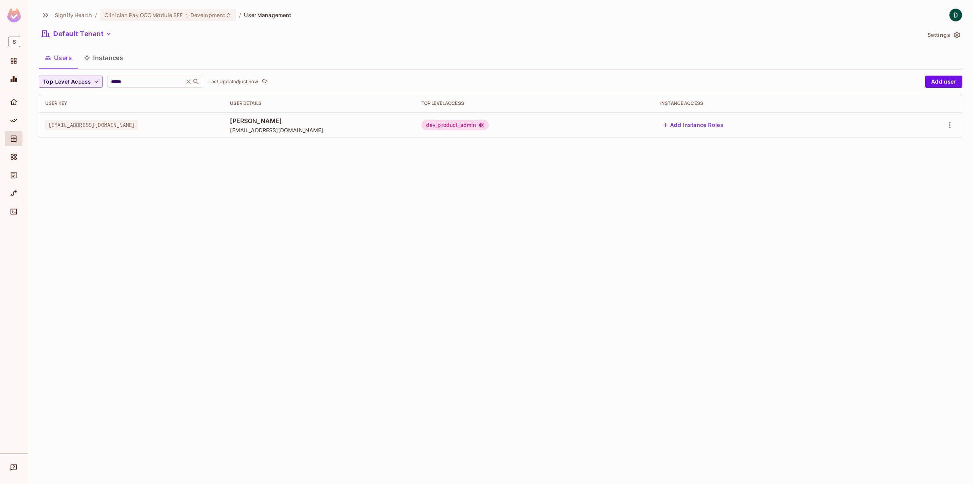
click at [128, 89] on div "Top Level Access ***** ​ Last Updated just now Add user User Key User Details T…" at bounding box center [501, 107] width 924 height 62
click at [127, 86] on div "***** ​" at bounding box center [154, 82] width 95 height 12
type input "*"
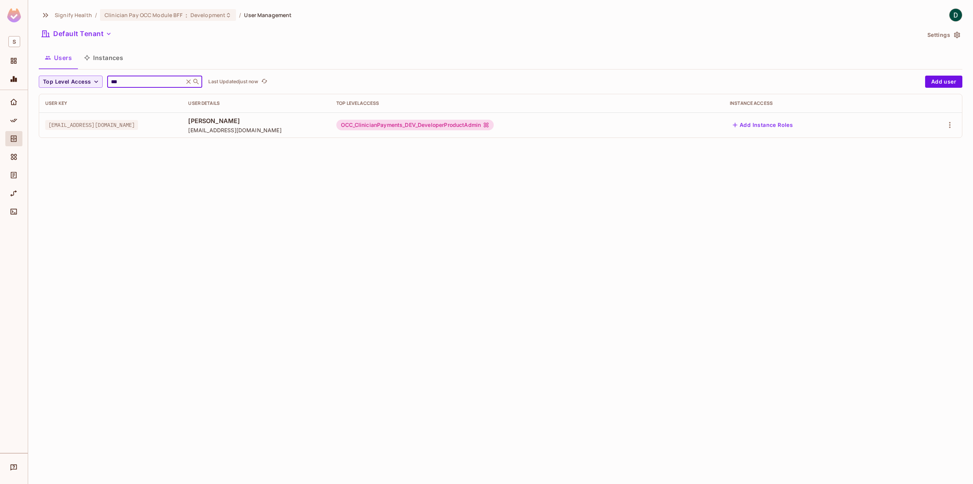
type input "***"
click at [190, 81] on icon at bounding box center [189, 82] width 8 height 8
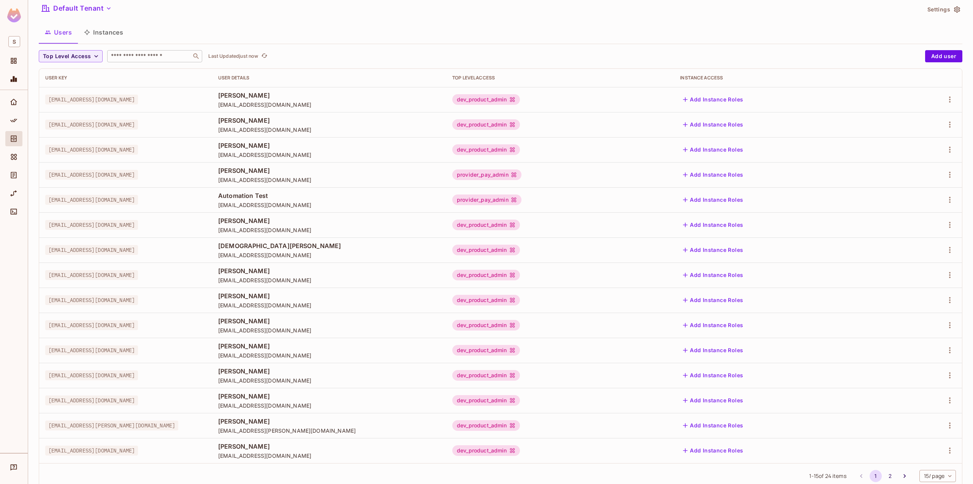
scroll to position [47, 0]
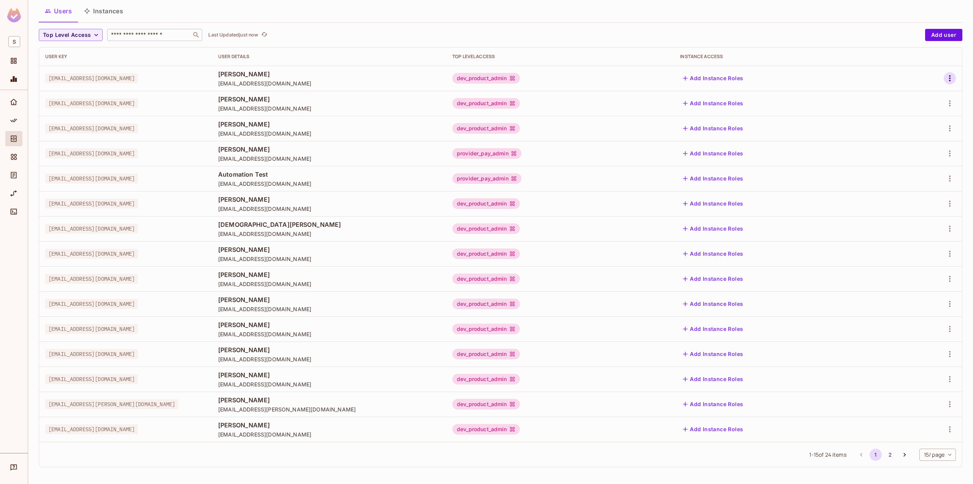
click at [946, 78] on icon "button" at bounding box center [949, 78] width 9 height 9
click at [914, 124] on span "Delete User" at bounding box center [914, 129] width 35 height 12
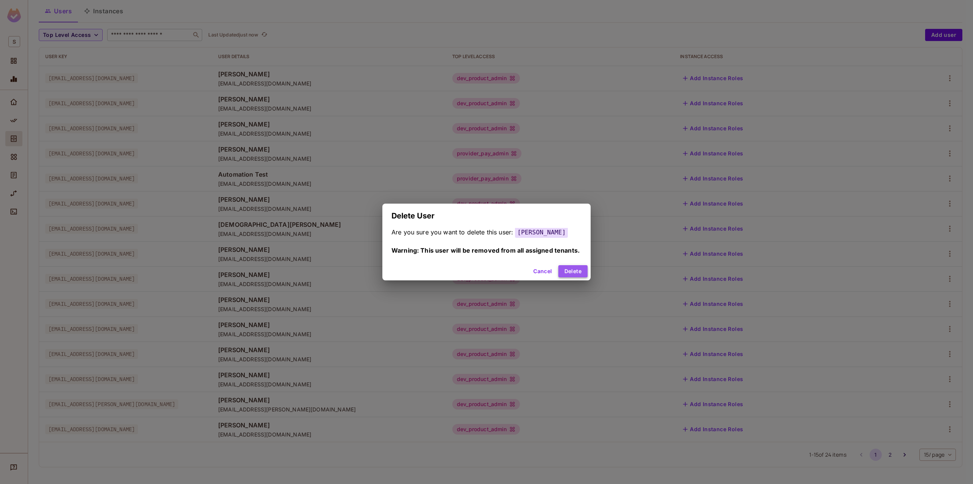
click at [573, 273] on button "Delete" at bounding box center [572, 271] width 29 height 12
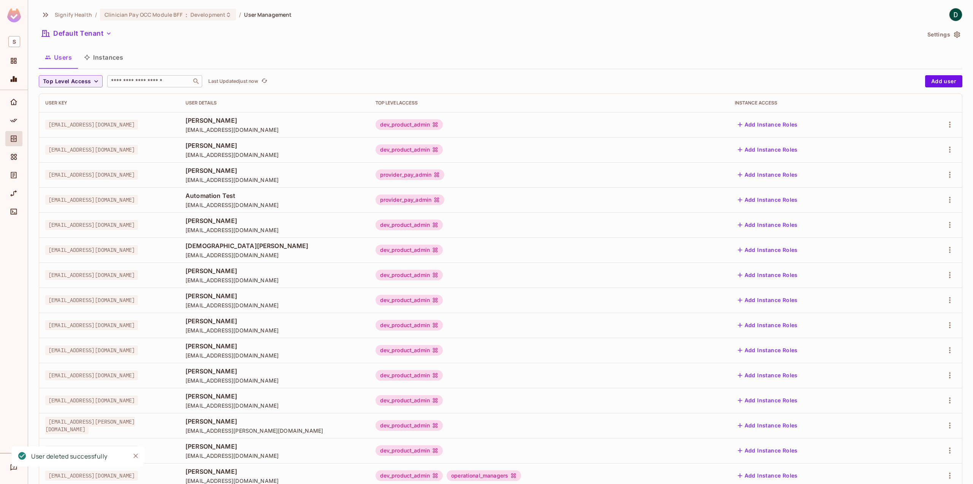
scroll to position [0, 0]
click at [185, 13] on span ":" at bounding box center [186, 15] width 3 height 6
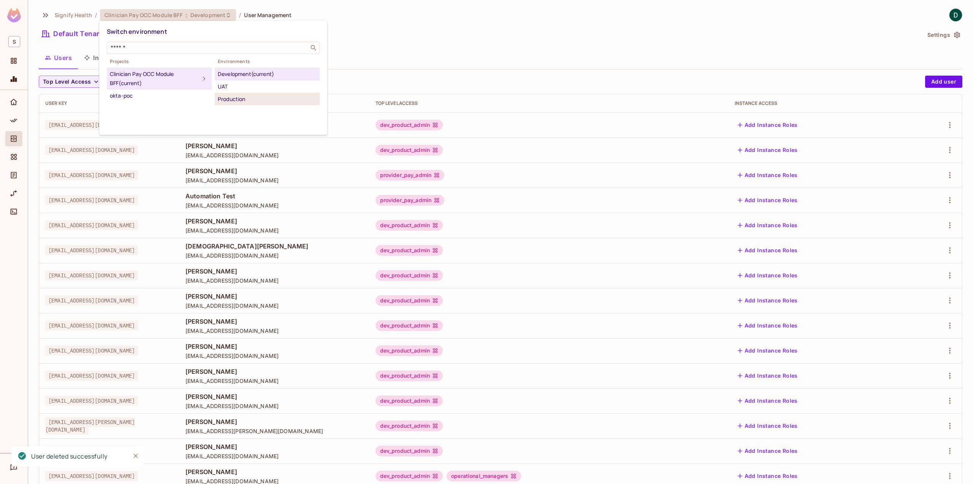
click at [225, 98] on div "Production" at bounding box center [267, 99] width 99 height 9
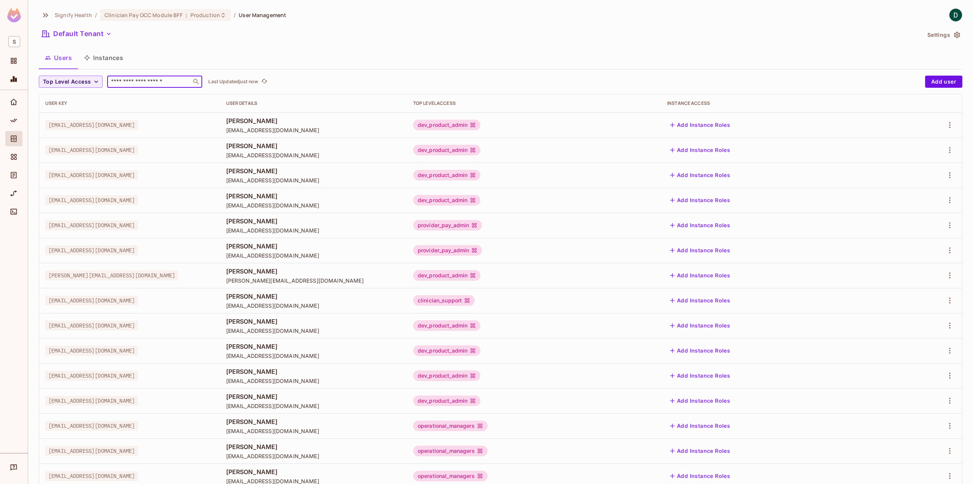
click at [129, 81] on input "text" at bounding box center [149, 82] width 80 height 8
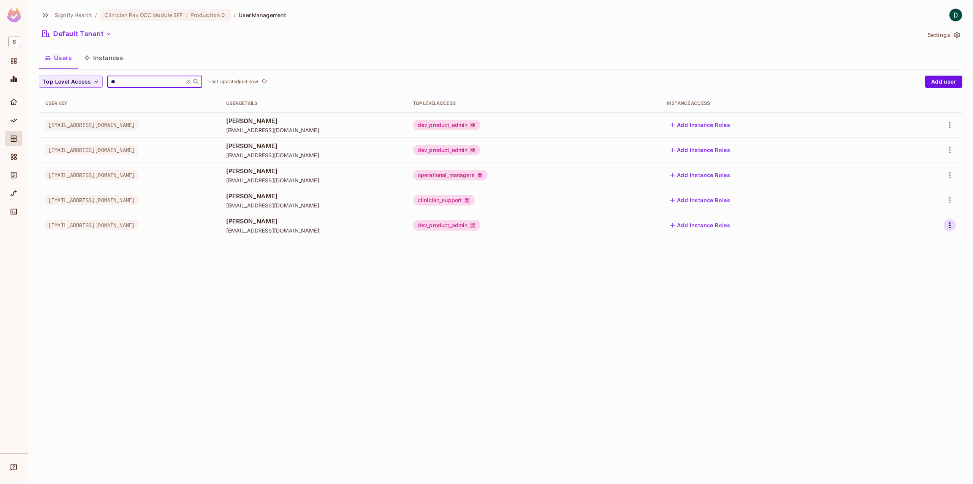
type input "**"
click at [948, 224] on icon "button" at bounding box center [949, 225] width 9 height 9
click at [911, 284] on li "Delete User" at bounding box center [916, 276] width 67 height 17
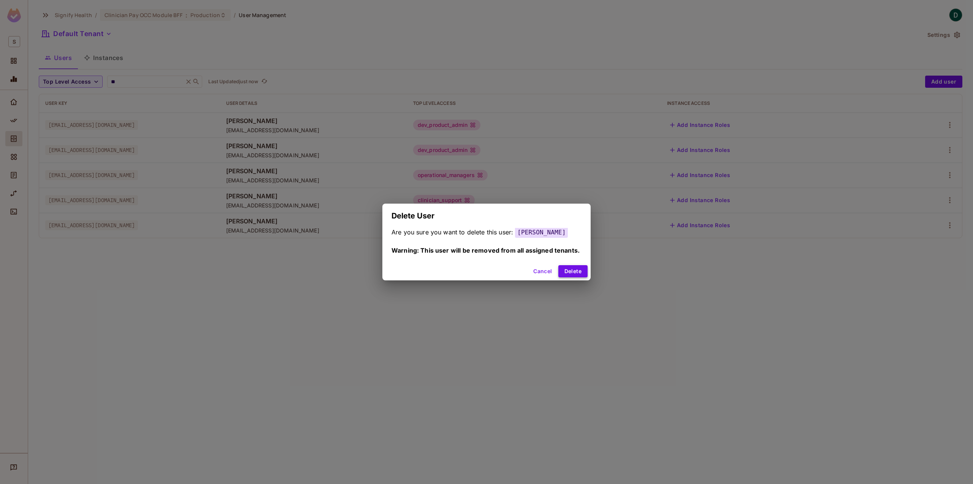
click at [567, 273] on button "Delete" at bounding box center [572, 271] width 29 height 12
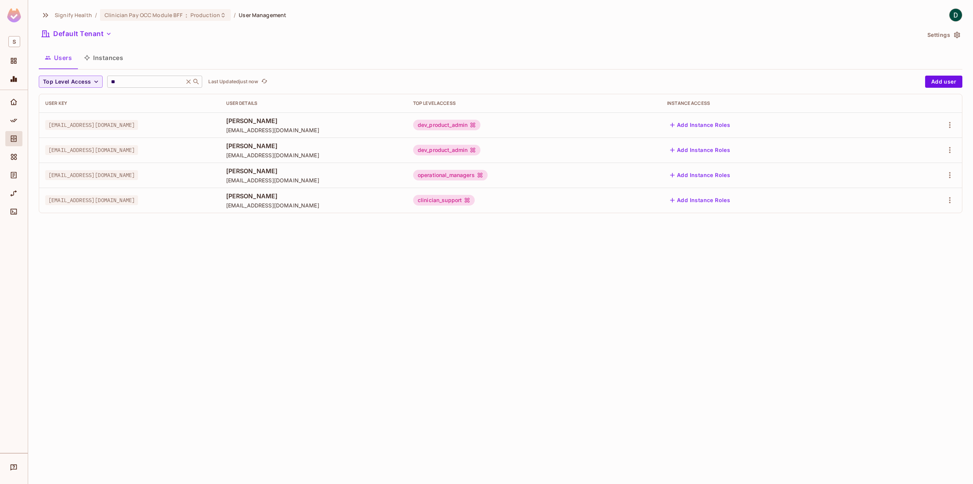
click at [190, 81] on icon at bounding box center [189, 82] width 8 height 8
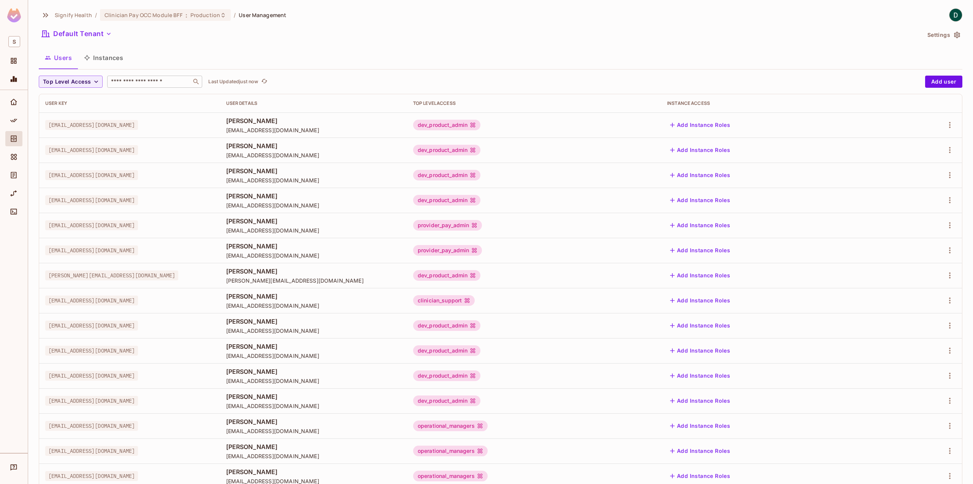
click at [0, 0] on div at bounding box center [0, 0] width 0 height 0
click at [133, 84] on input "text" at bounding box center [149, 82] width 80 height 8
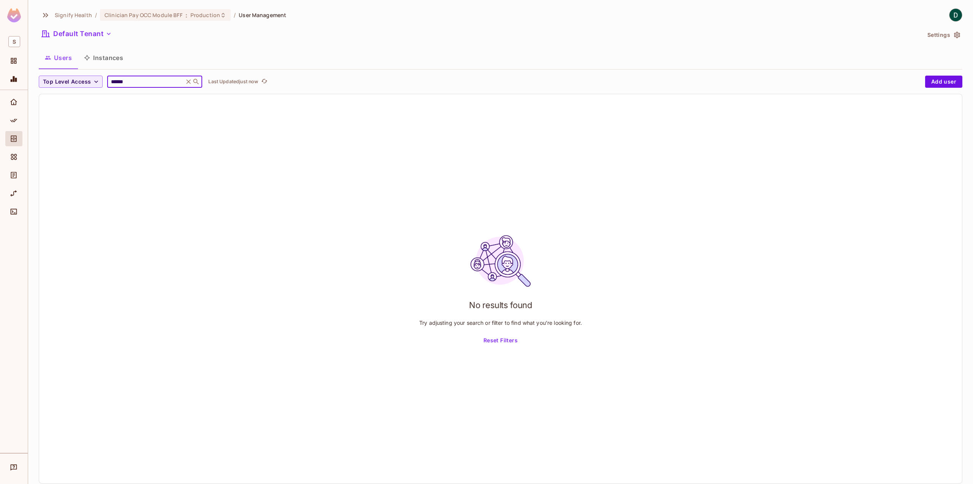
type input "******"
click at [184, 78] on div "****** ​" at bounding box center [154, 82] width 95 height 12
click at [186, 79] on icon at bounding box center [189, 82] width 8 height 8
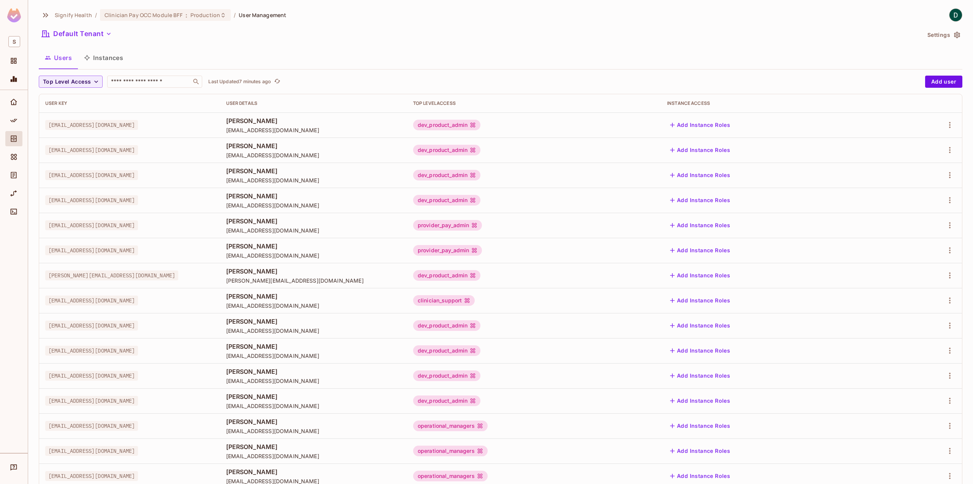
click at [147, 85] on body "S Signify Health / Clinician Pay OCC Module BFF : Production / User Management …" at bounding box center [486, 242] width 973 height 484
click at [945, 199] on icon "button" at bounding box center [949, 200] width 9 height 9
click at [907, 251] on div "Delete User" at bounding box center [914, 251] width 30 height 8
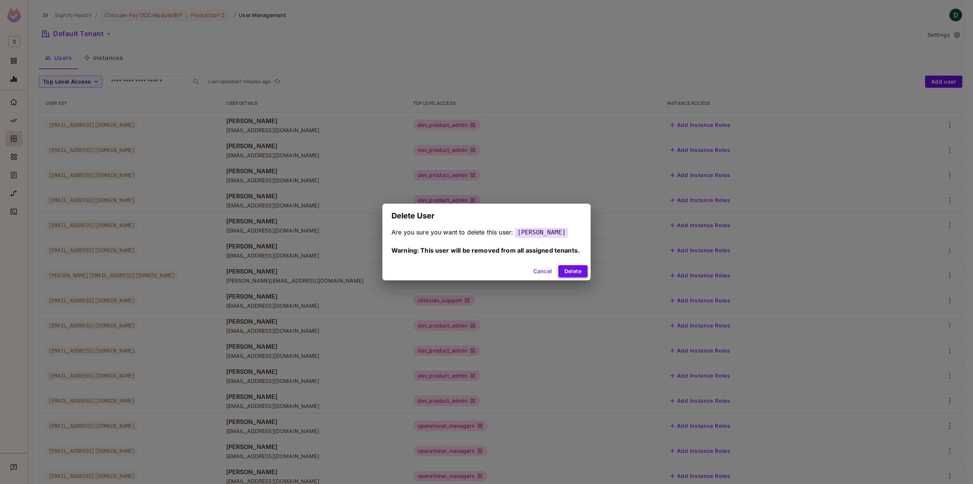
click at [571, 274] on button "Delete" at bounding box center [572, 271] width 29 height 12
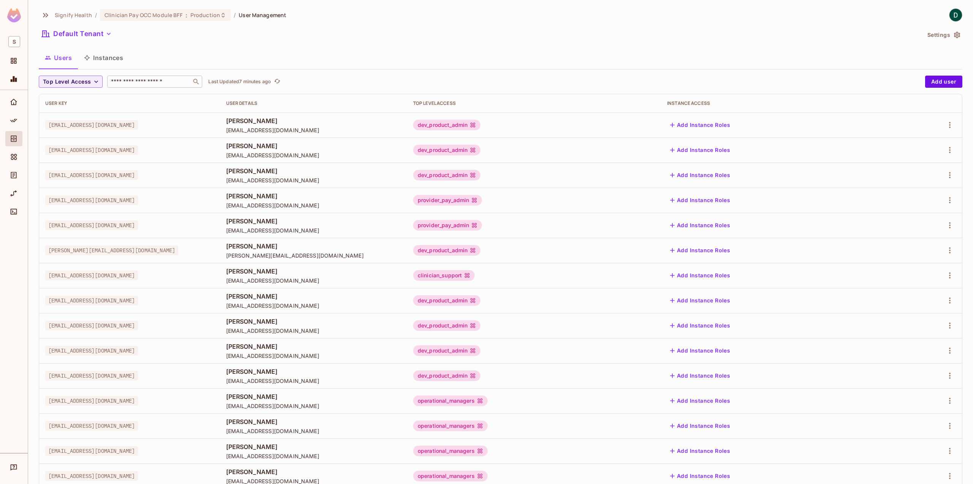
click at [133, 83] on input "text" at bounding box center [149, 82] width 80 height 8
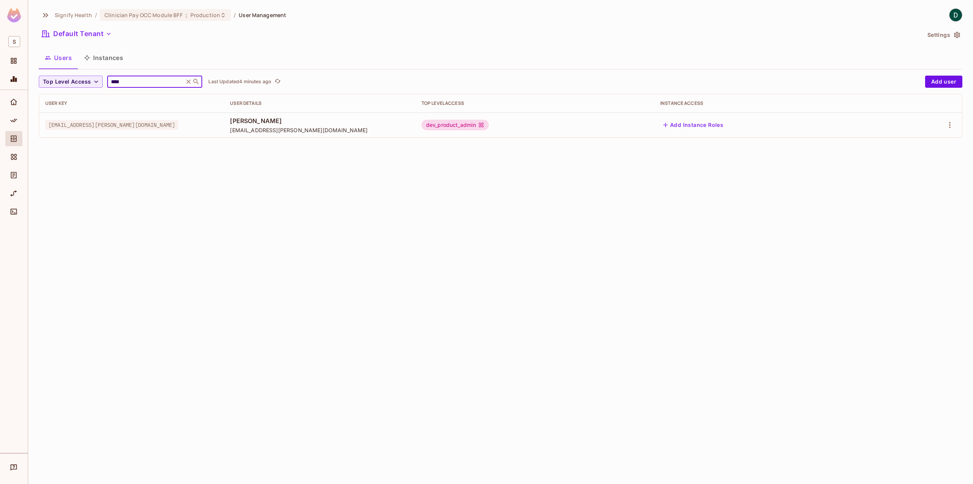
type input "****"
click at [191, 82] on icon at bounding box center [189, 82] width 8 height 8
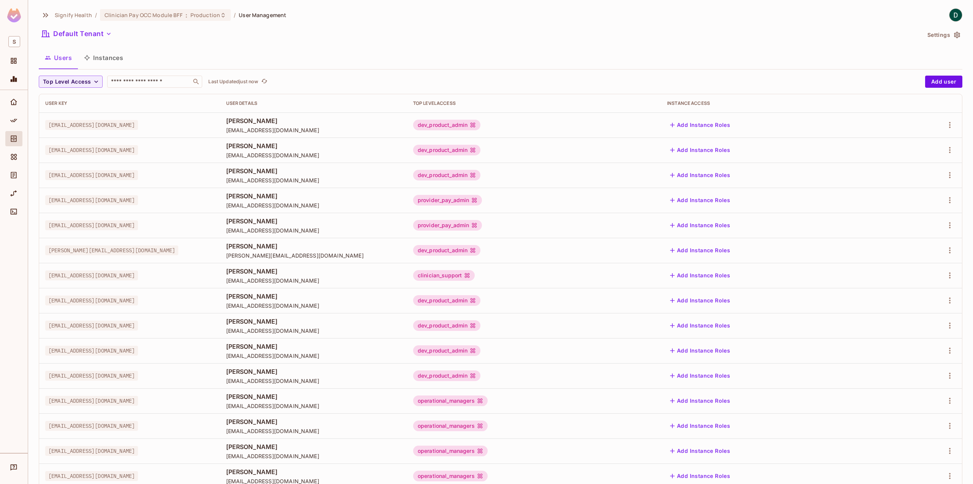
click at [177, 251] on div "[PERSON_NAME][EMAIL_ADDRESS][DOMAIN_NAME]" at bounding box center [129, 251] width 169 height 8
click at [151, 83] on input "text" at bounding box center [149, 82] width 80 height 8
click at [129, 79] on input "text" at bounding box center [149, 82] width 80 height 8
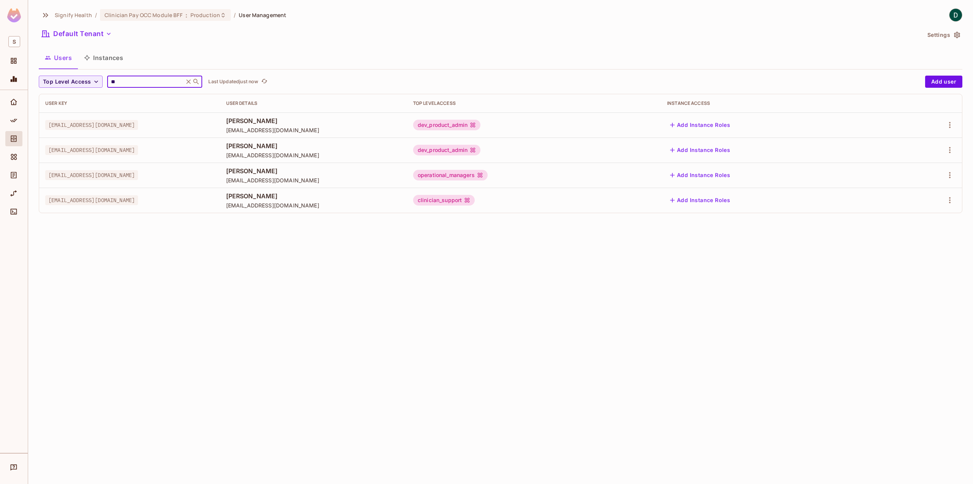
click at [134, 81] on input "**" at bounding box center [145, 82] width 72 height 8
type input "*"
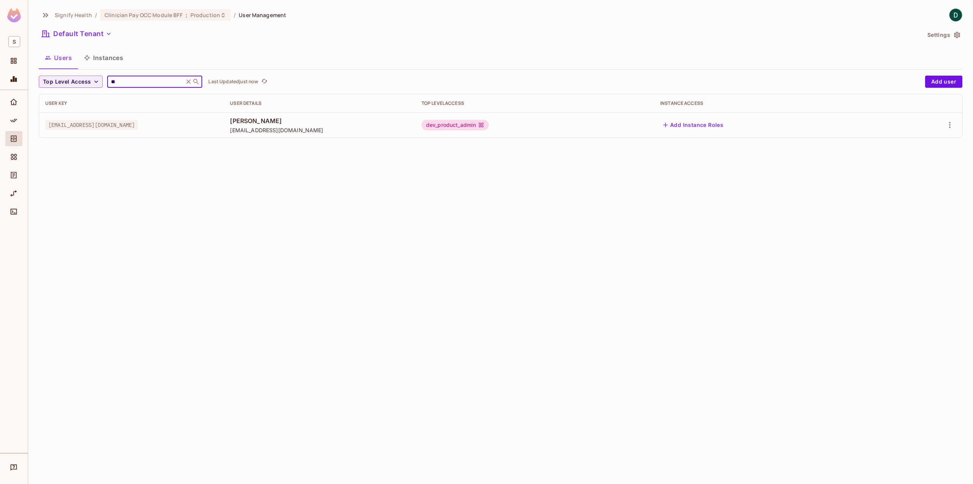
type input "**"
click at [187, 82] on icon at bounding box center [189, 81] width 5 height 5
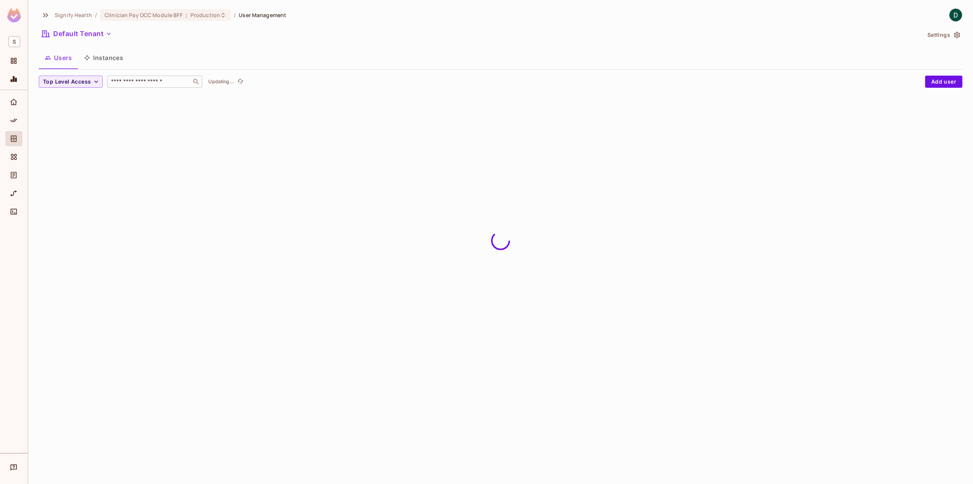
click at [129, 21] on div "Signify Health / Clinician Pay OCC Module BFF : Production / User Management" at bounding box center [162, 14] width 247 height 13
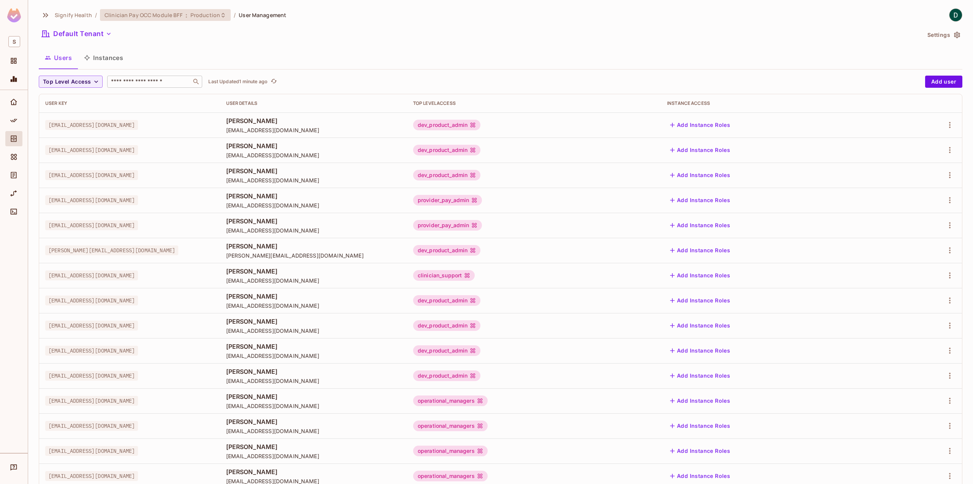
click at [132, 16] on span "Clinician Pay OCC Module BFF" at bounding box center [144, 14] width 78 height 7
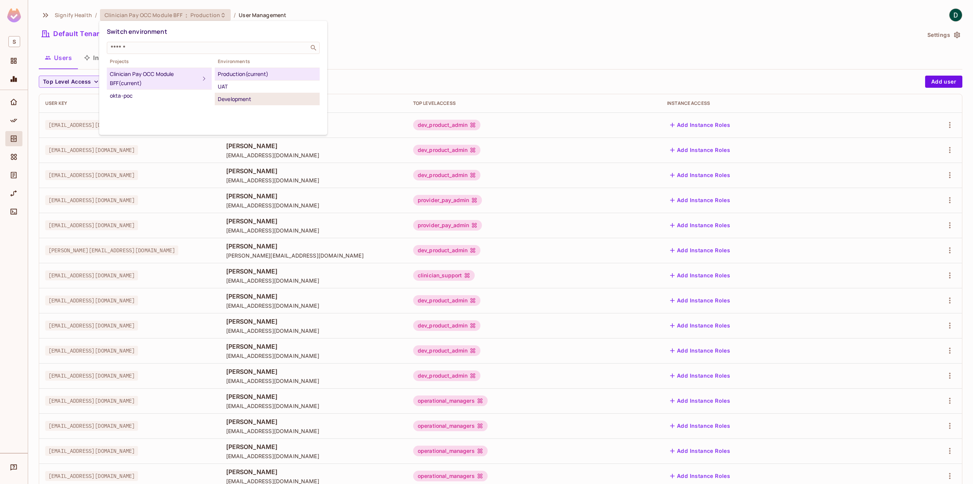
click at [240, 98] on div "Development" at bounding box center [267, 99] width 99 height 9
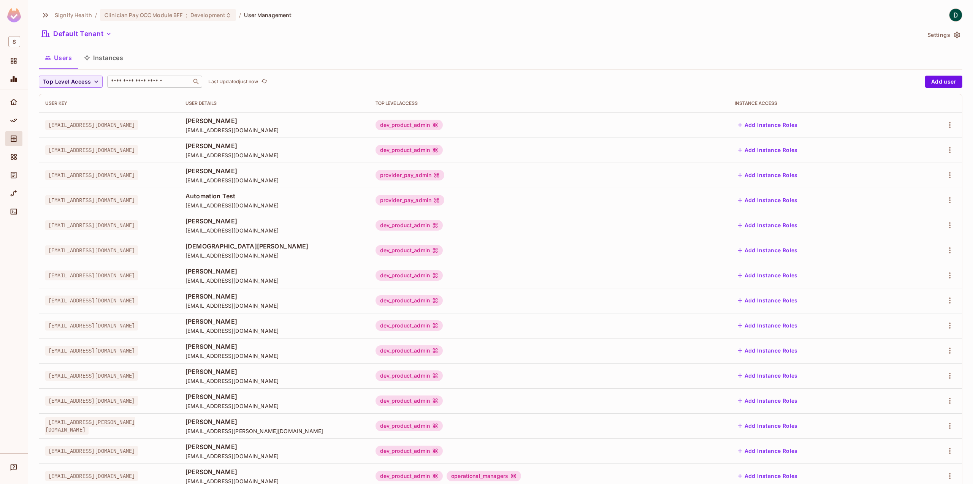
click at [176, 84] on input "text" at bounding box center [149, 82] width 80 height 8
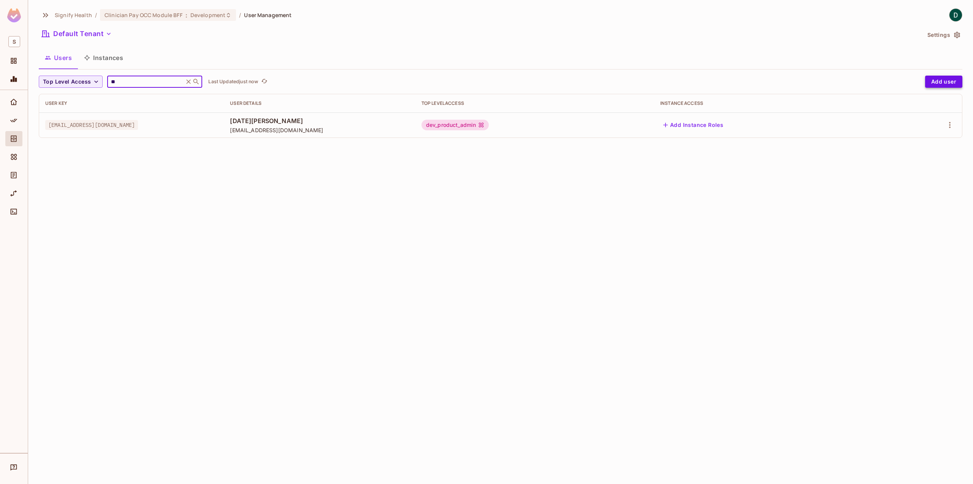
type input "**"
click at [957, 77] on button "Add user" at bounding box center [943, 82] width 37 height 12
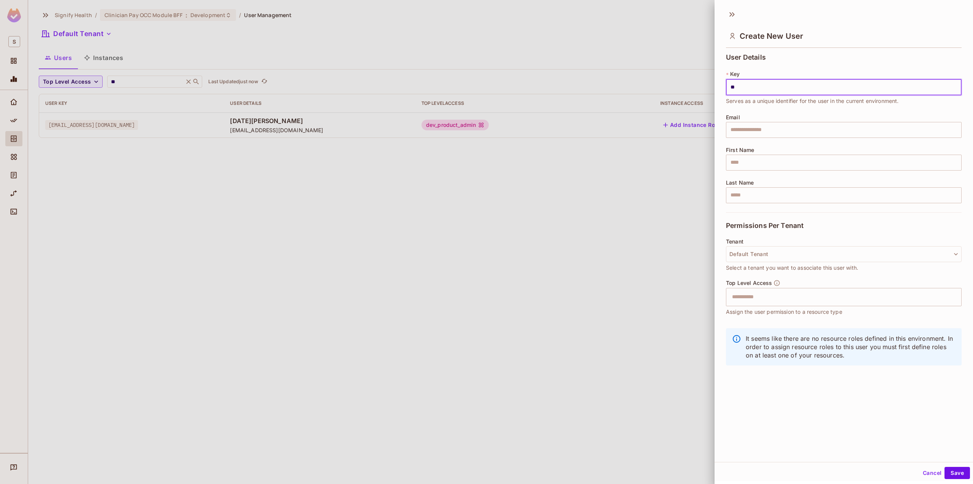
type input "**********"
click at [768, 125] on input "text" at bounding box center [844, 130] width 236 height 16
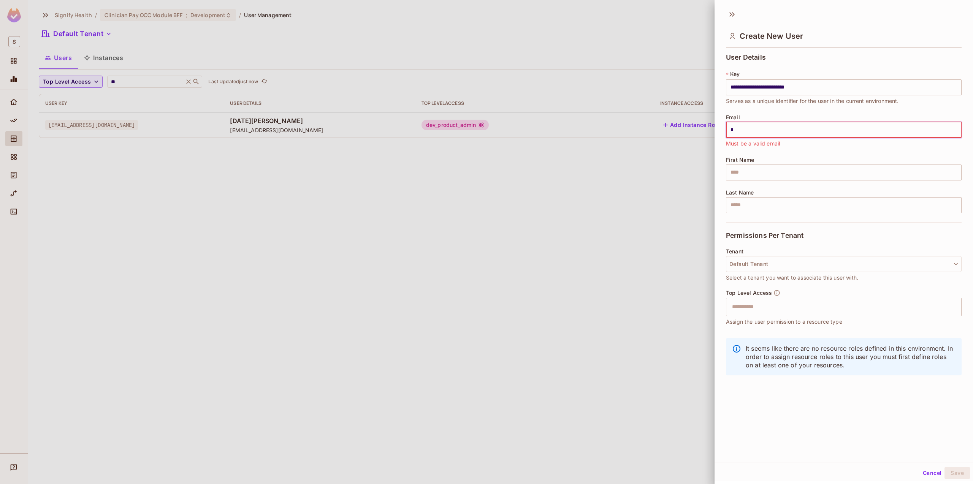
type input "**********"
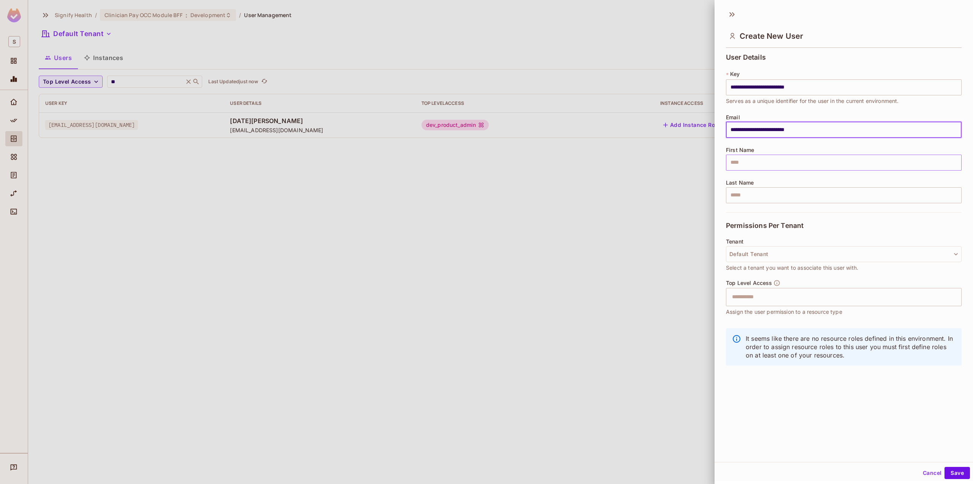
click at [776, 160] on input "text" at bounding box center [844, 163] width 236 height 16
type input "*****"
click at [769, 191] on input "text" at bounding box center [844, 195] width 236 height 16
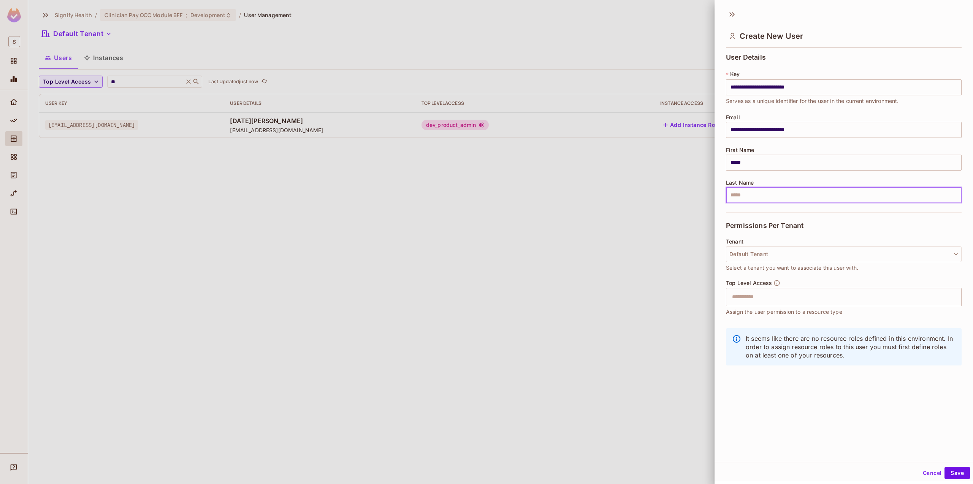
type input "*********"
click at [773, 292] on input "text" at bounding box center [836, 297] width 219 height 15
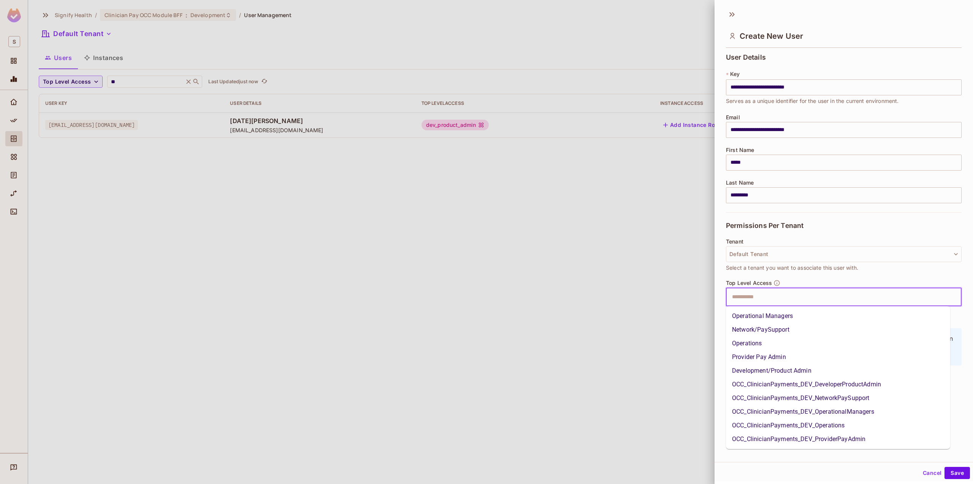
click at [788, 371] on li "Development/Product Admin" at bounding box center [838, 371] width 224 height 14
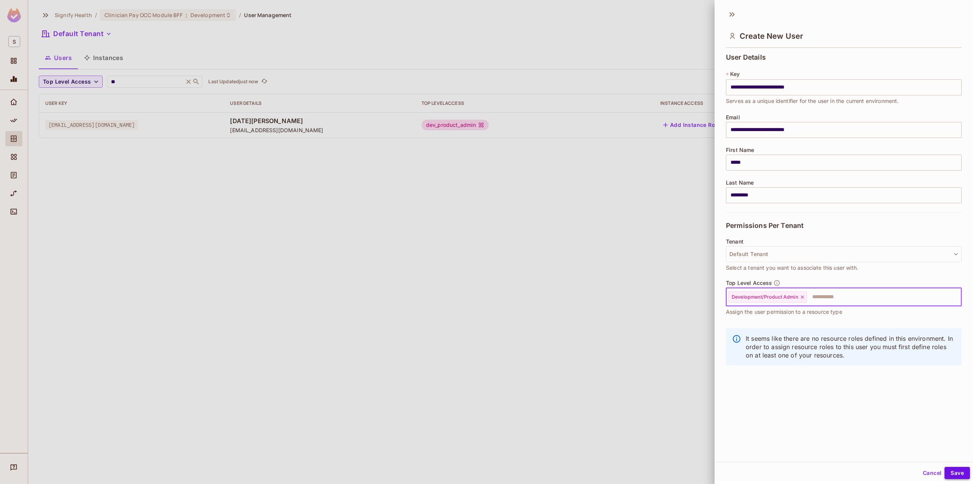
click at [949, 472] on button "Save" at bounding box center [957, 473] width 25 height 12
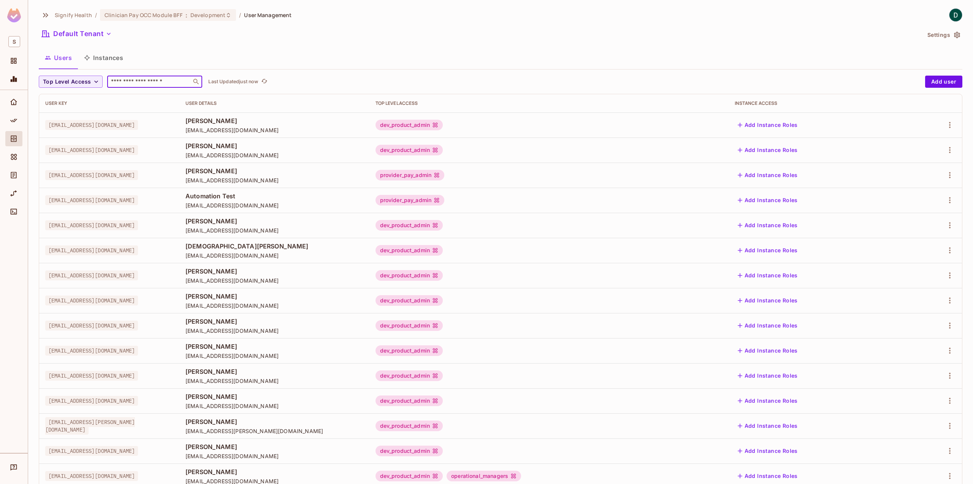
click at [139, 84] on input "text" at bounding box center [149, 82] width 80 height 8
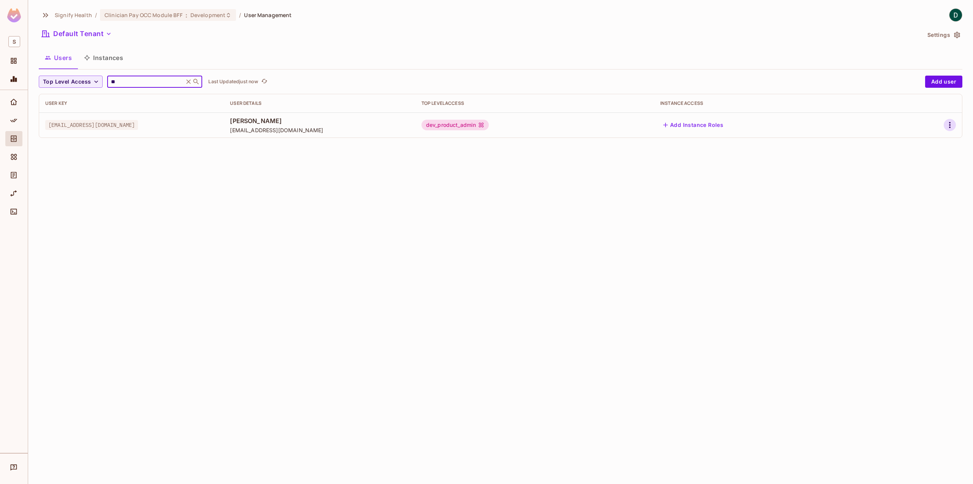
type input "**"
click at [951, 123] on icon "button" at bounding box center [949, 124] width 9 height 9
click at [905, 178] on div "Delete User" at bounding box center [920, 176] width 30 height 8
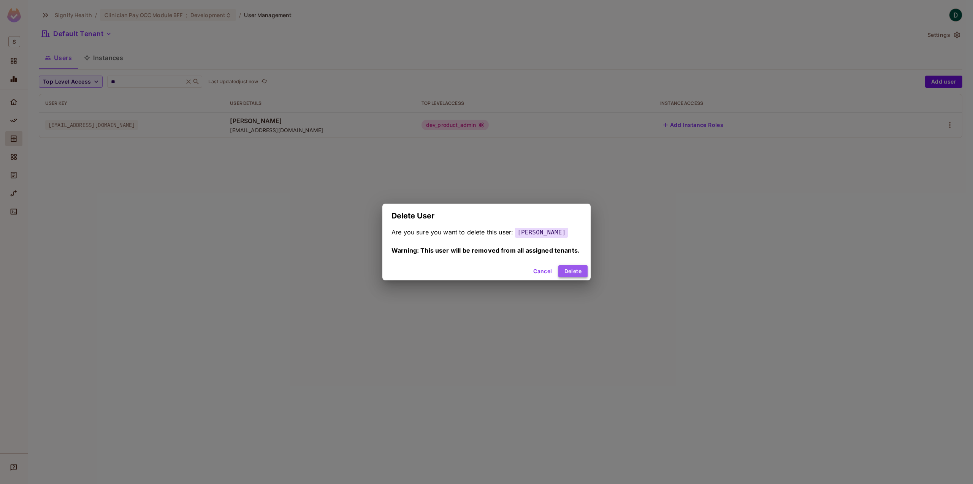
click at [572, 276] on button "Delete" at bounding box center [572, 271] width 29 height 12
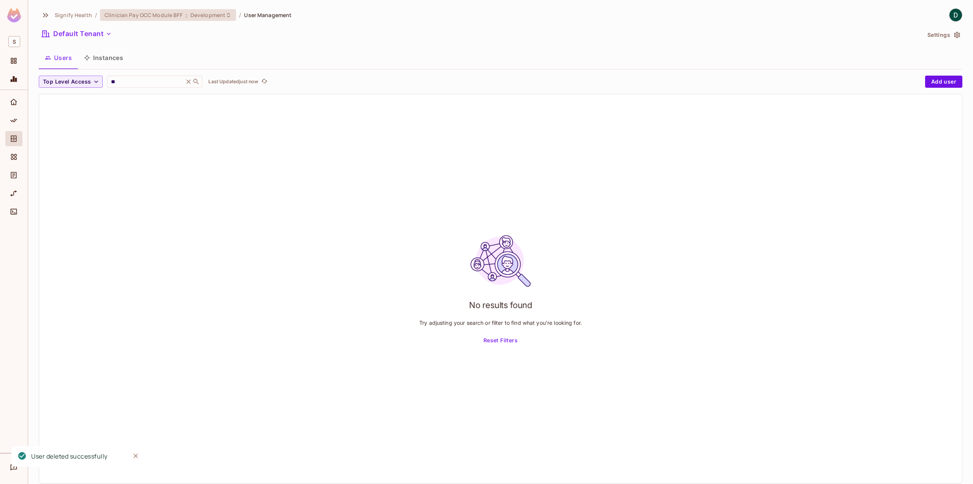
click at [179, 17] on span "Clinician Pay OCC Module BFF" at bounding box center [144, 14] width 78 height 7
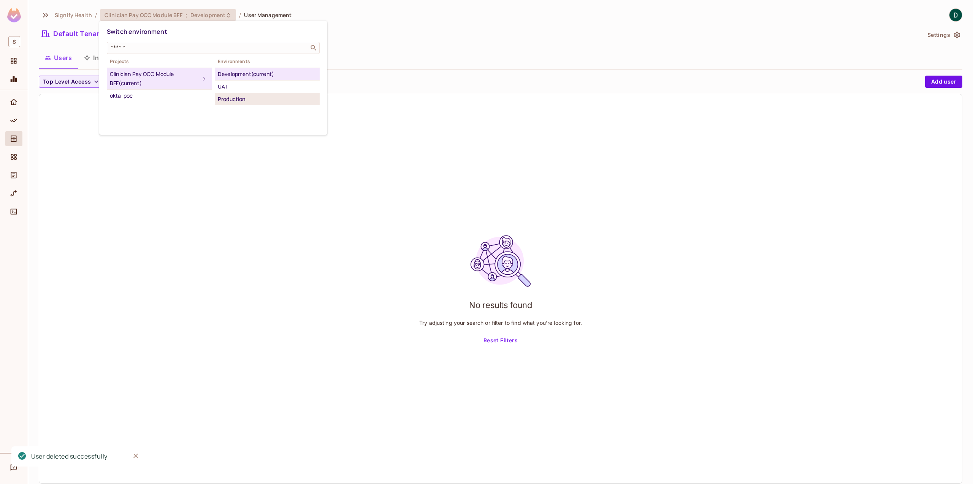
click at [227, 97] on div "Production" at bounding box center [267, 99] width 99 height 9
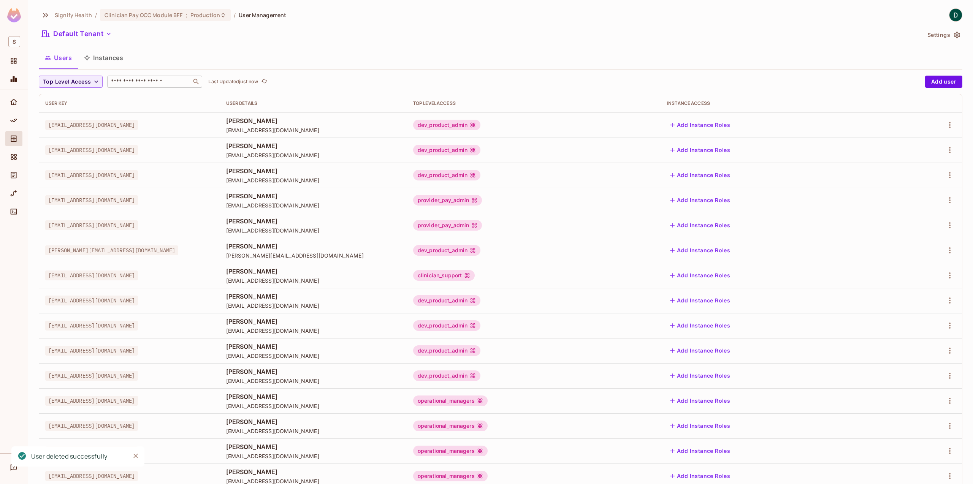
click at [181, 82] on div "​" at bounding box center [154, 82] width 95 height 12
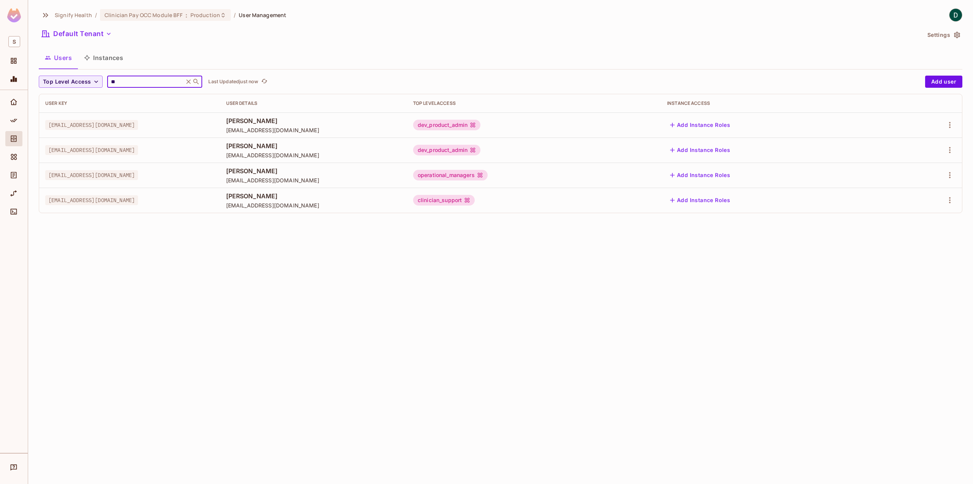
type input "**"
click at [192, 331] on div "Signify Health / Clinician Pay OCC Module BFF : Production / User Management De…" at bounding box center [500, 242] width 945 height 484
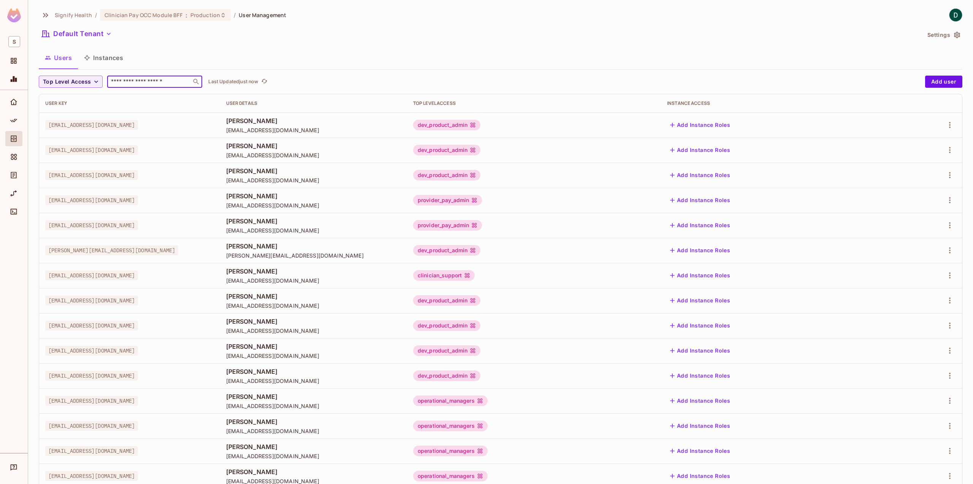
click at [139, 84] on input "text" at bounding box center [149, 82] width 80 height 8
type input "**"
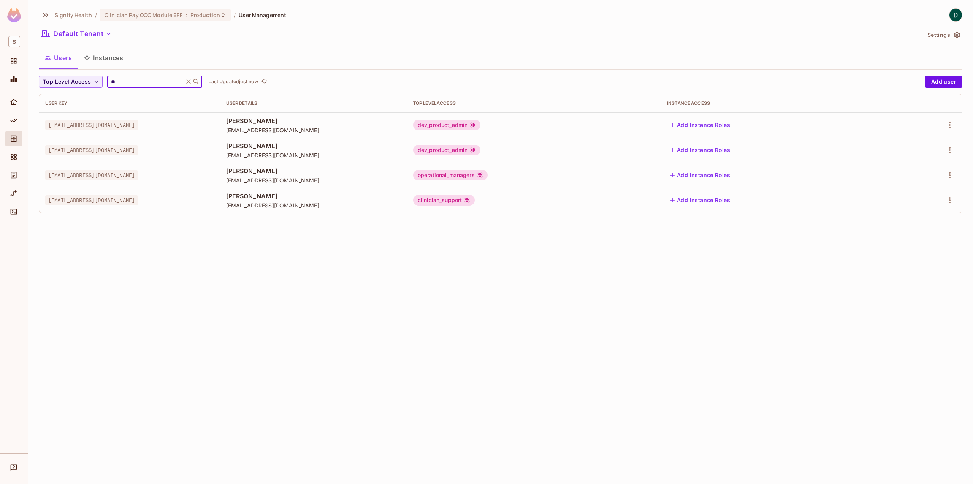
click at [139, 84] on input "**" at bounding box center [145, 82] width 72 height 8
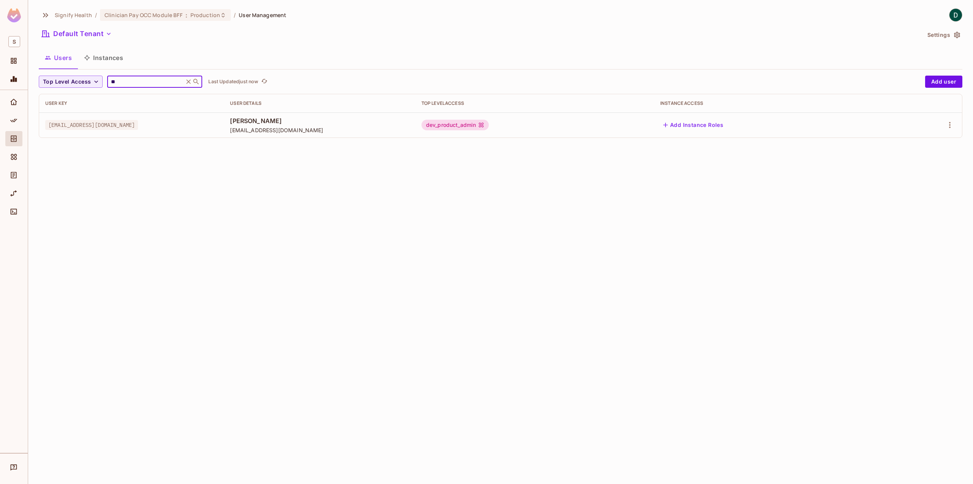
type input "*"
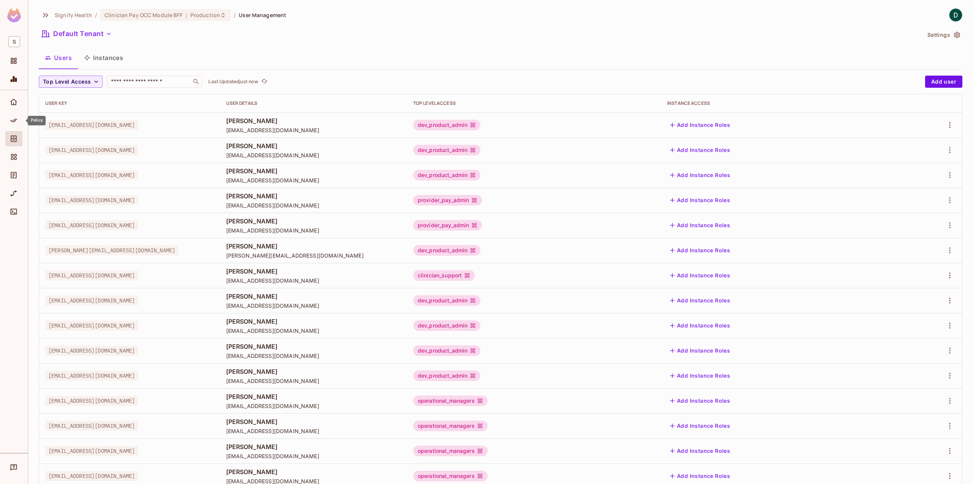
click at [14, 114] on div "Policy" at bounding box center [13, 120] width 17 height 15
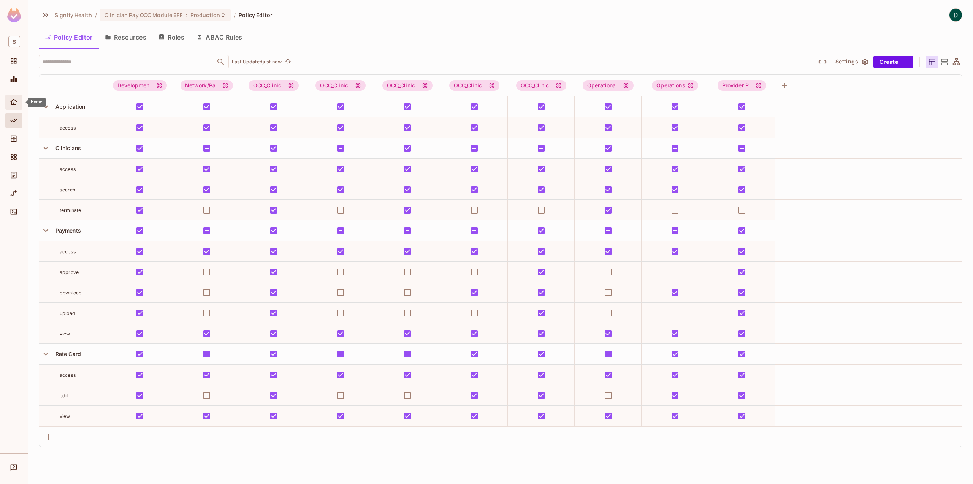
click at [15, 107] on div "Home" at bounding box center [13, 102] width 17 height 15
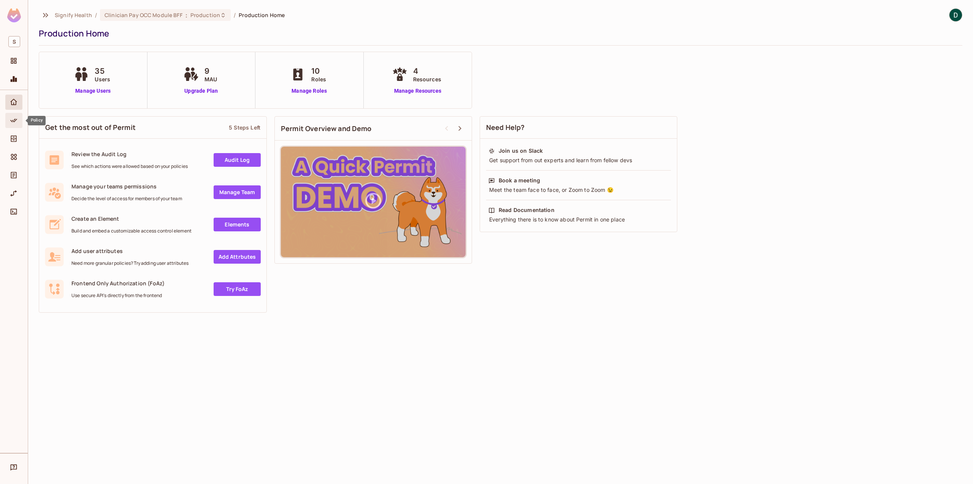
click at [17, 120] on icon "Policy" at bounding box center [14, 121] width 8 height 8
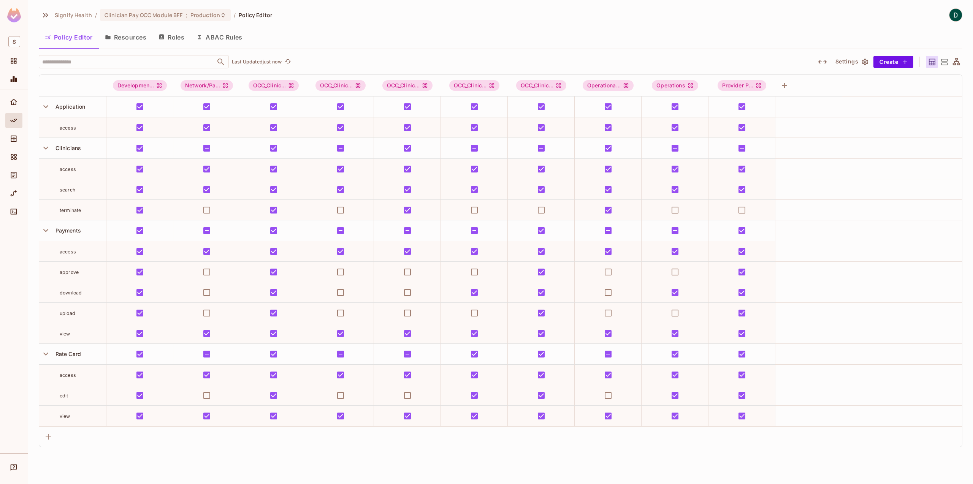
click at [16, 128] on div at bounding box center [13, 122] width 17 height 18
click at [15, 134] on span "Directory" at bounding box center [13, 138] width 9 height 9
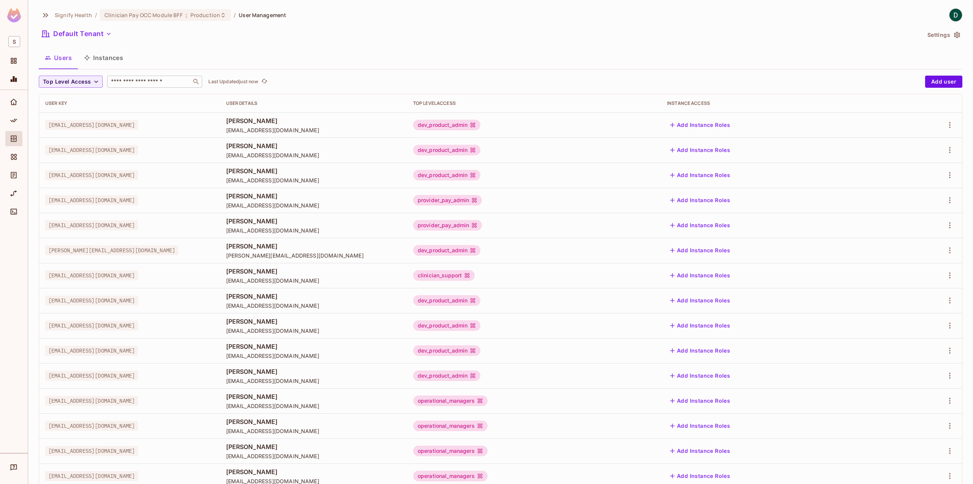
click at [125, 87] on div "​" at bounding box center [154, 82] width 95 height 12
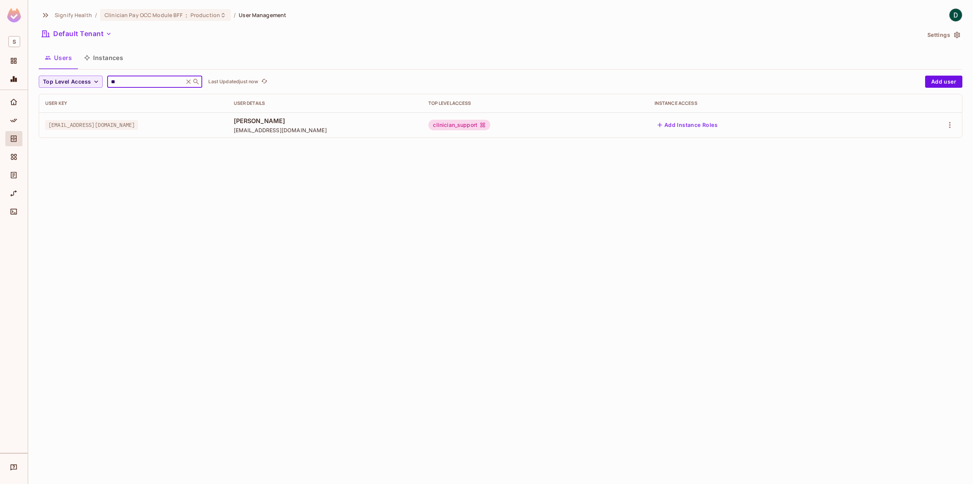
type input "**"
click at [125, 87] on div "** ​" at bounding box center [154, 82] width 95 height 12
click at [121, 85] on body "S Signify Health / Clinician Pay OCC Module BFF : Production / User Management …" at bounding box center [486, 242] width 973 height 484
click at [121, 84] on input "**" at bounding box center [145, 82] width 72 height 8
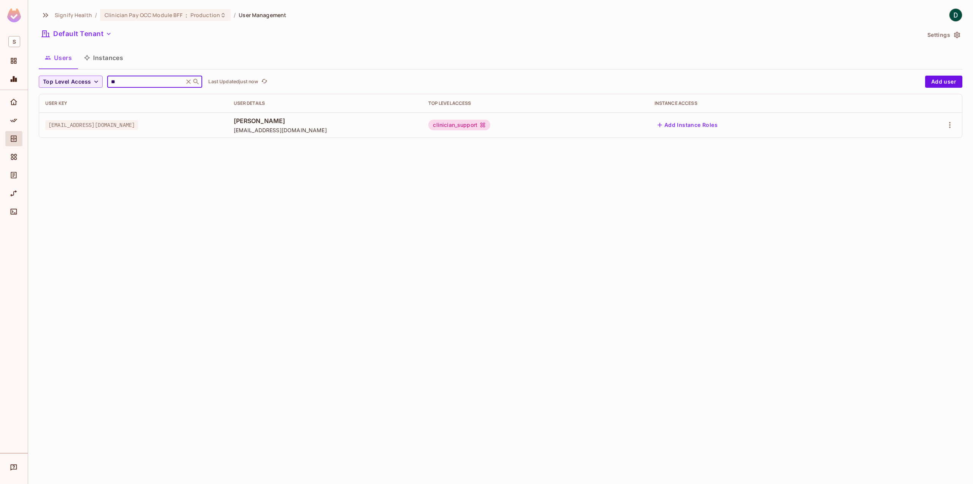
click at [121, 84] on input "**" at bounding box center [145, 82] width 72 height 8
